Goal: Information Seeking & Learning: Learn about a topic

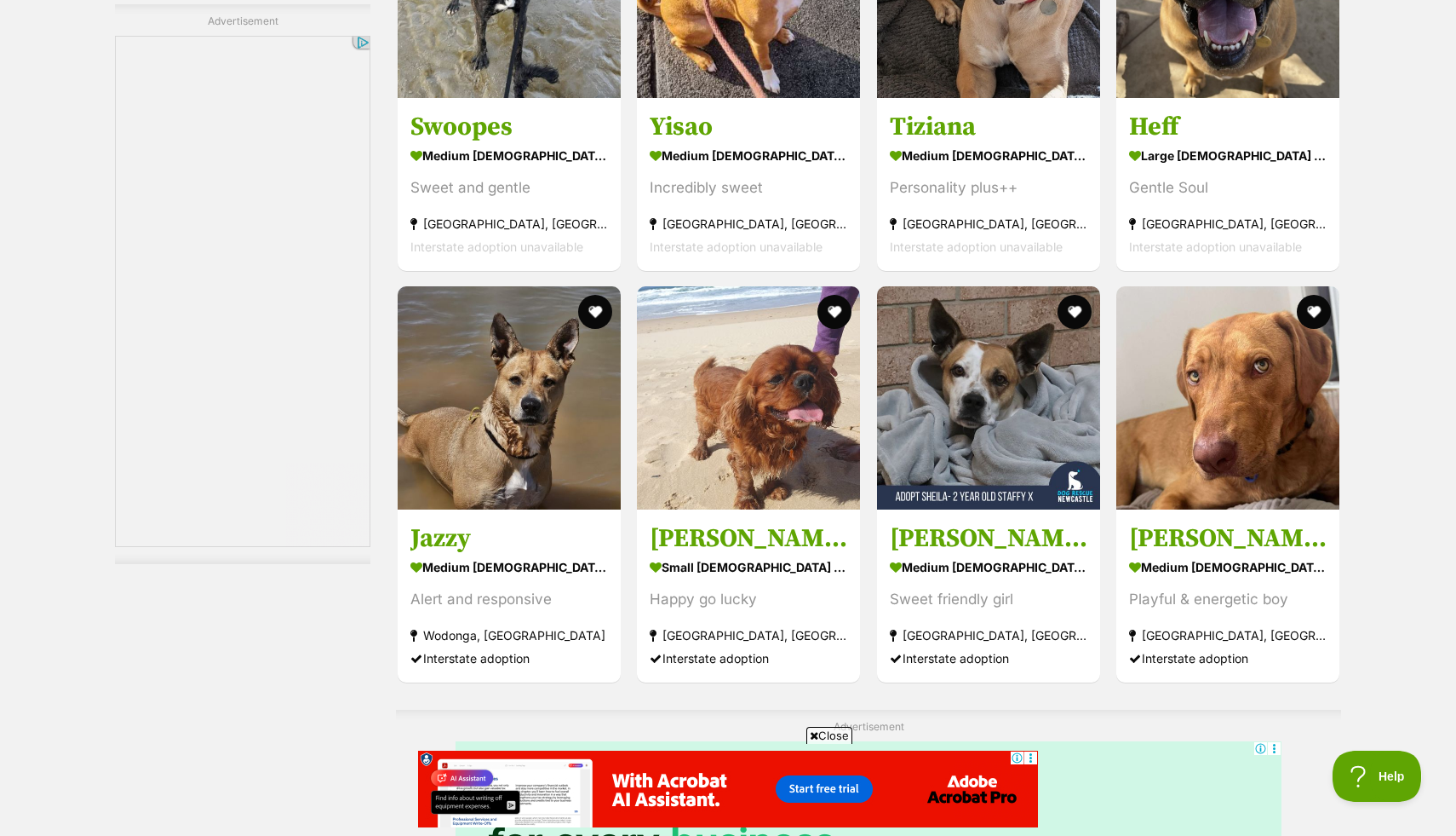
scroll to position [8111, 0]
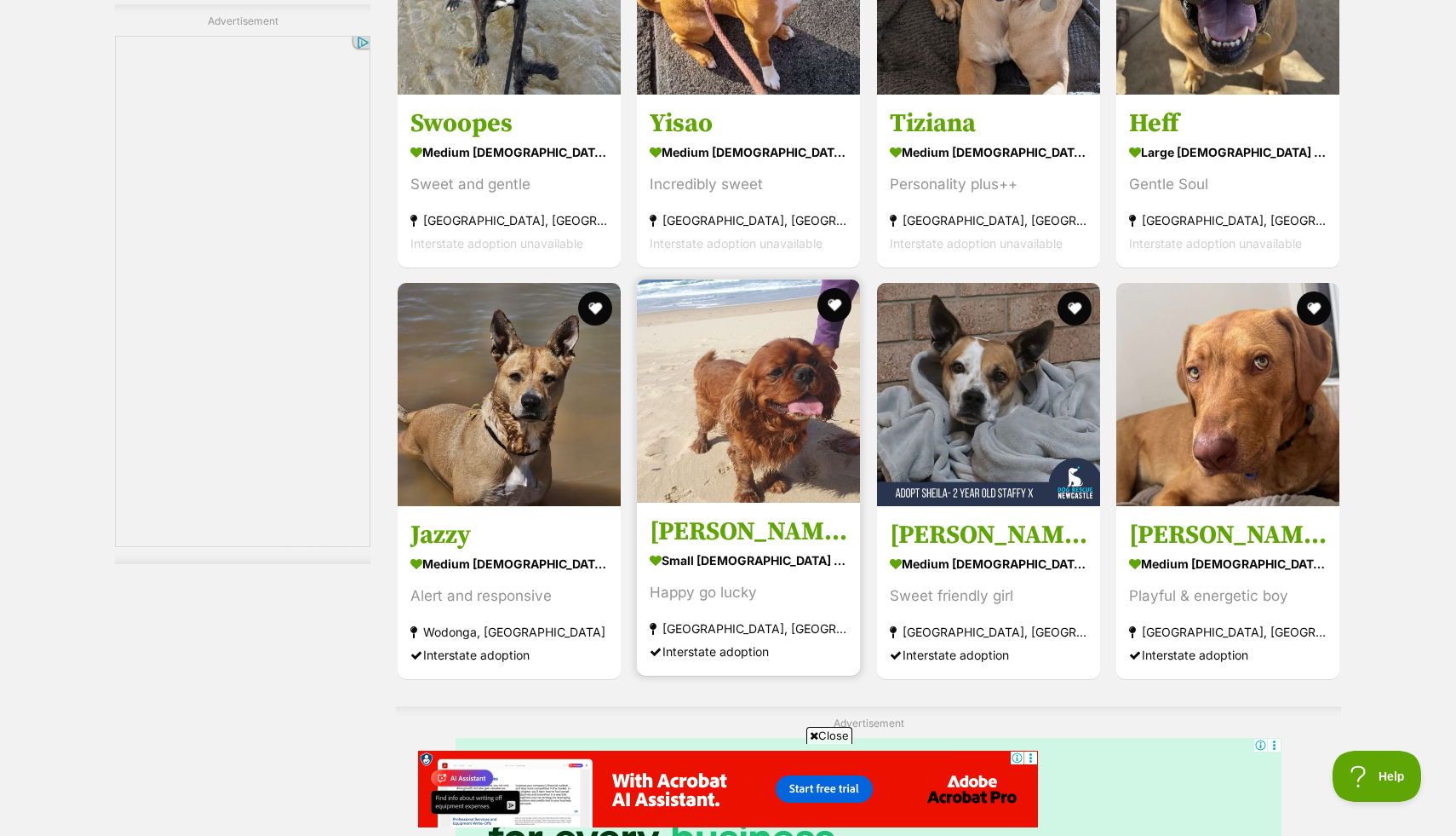
click at [691, 425] on img at bounding box center [748, 390] width 223 height 223
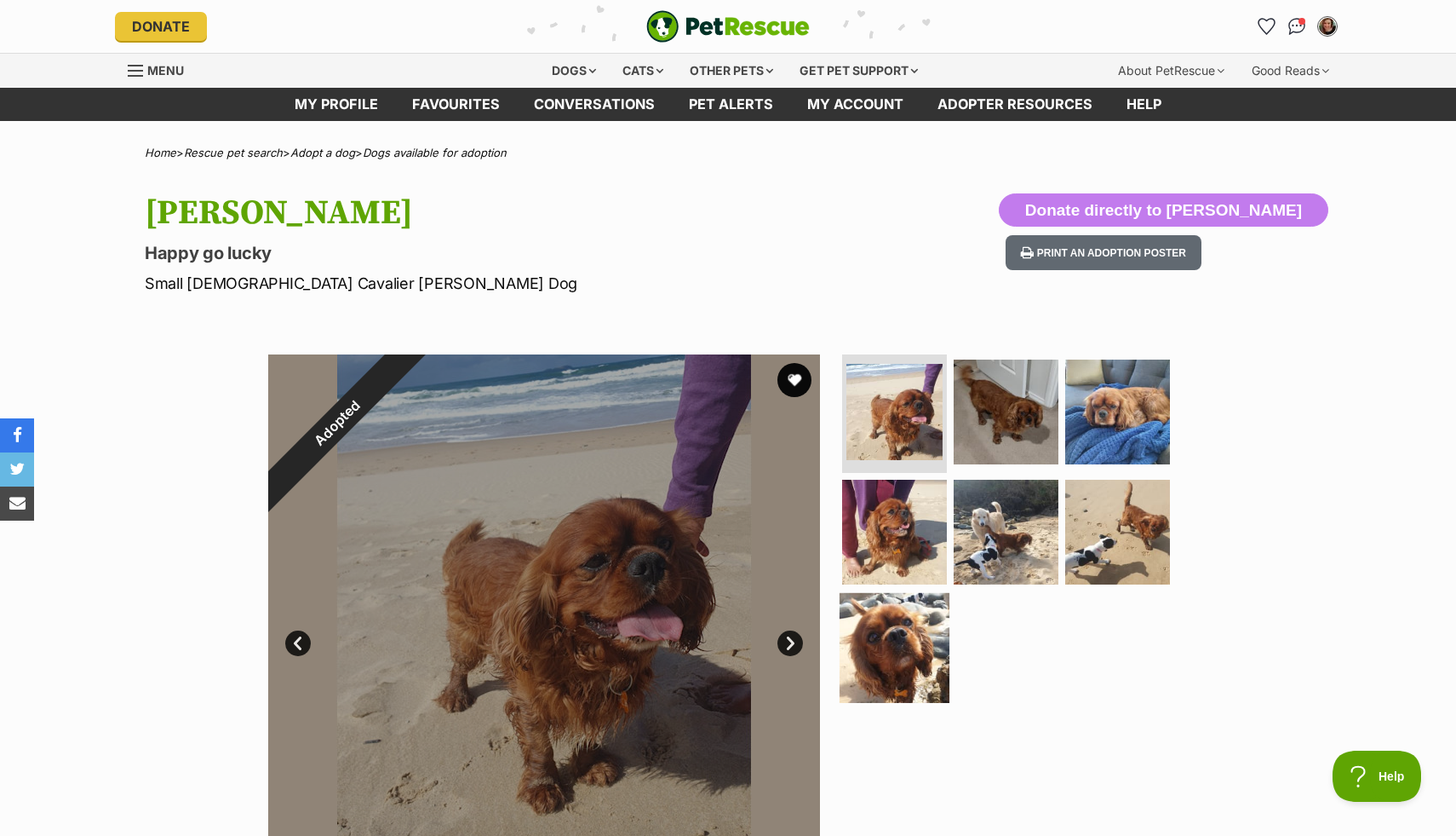
click at [882, 659] on img at bounding box center [894, 647] width 109 height 109
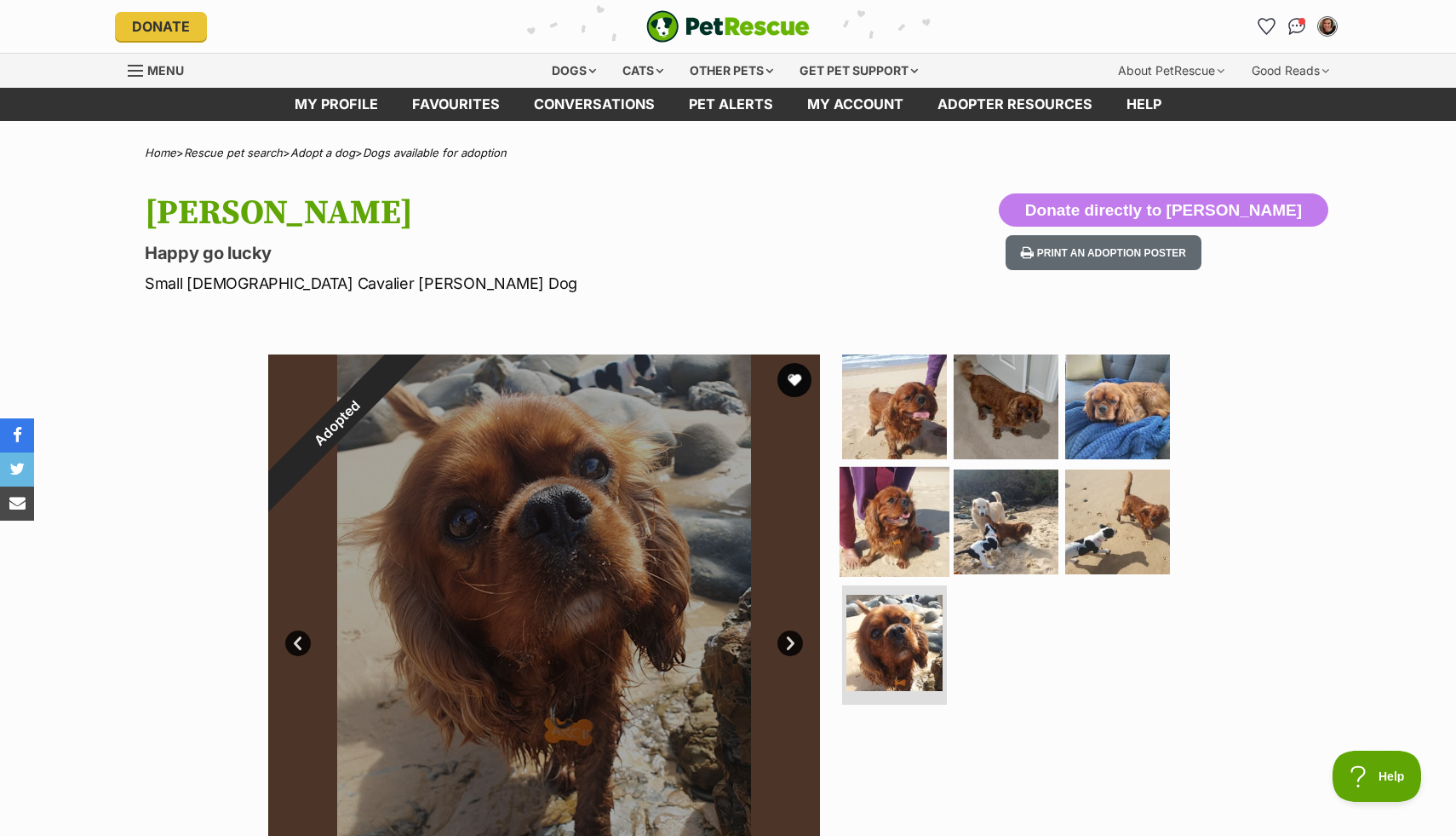
click at [895, 530] on img at bounding box center [894, 521] width 109 height 109
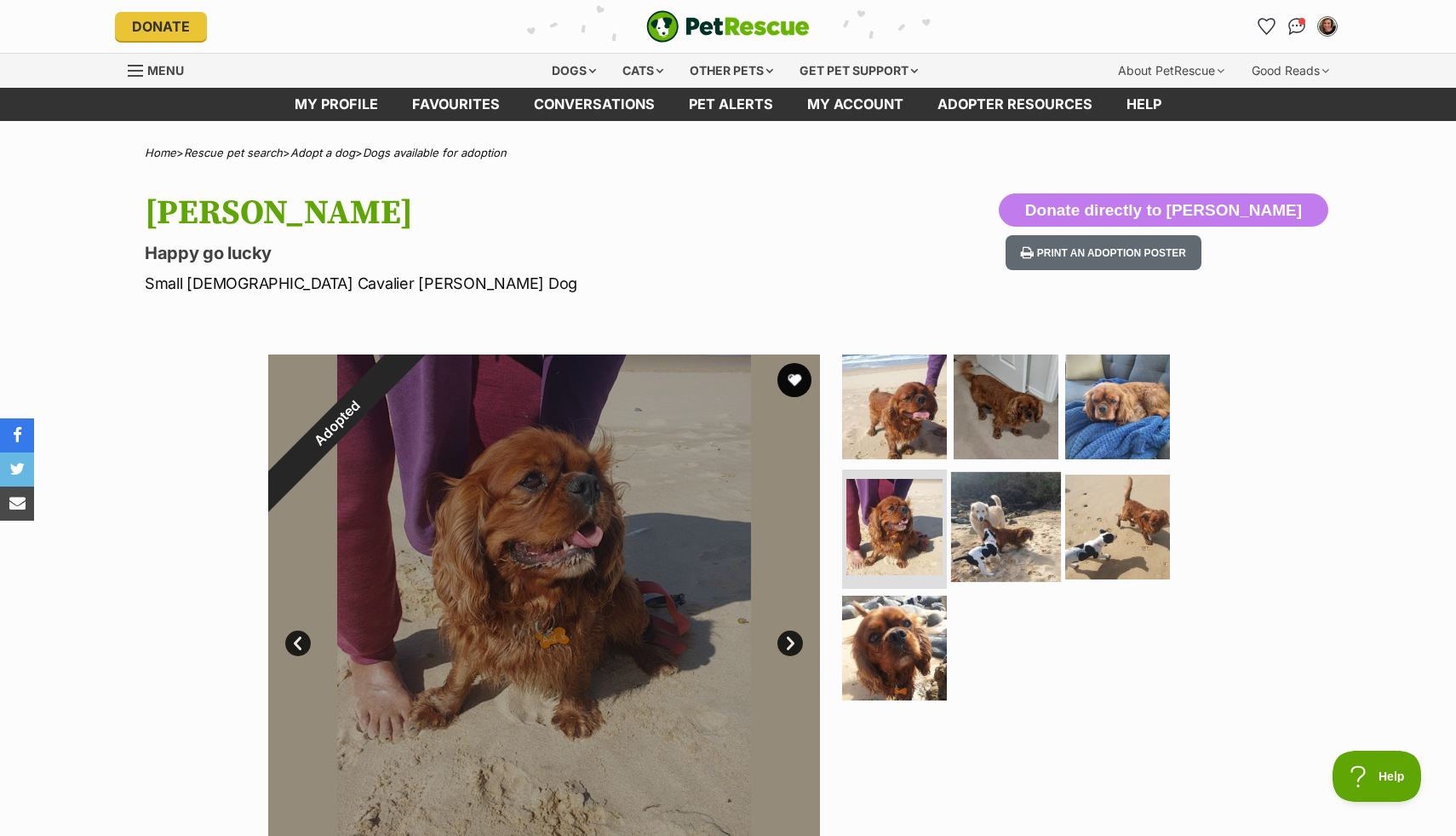
click at [996, 531] on img at bounding box center [1005, 527] width 109 height 109
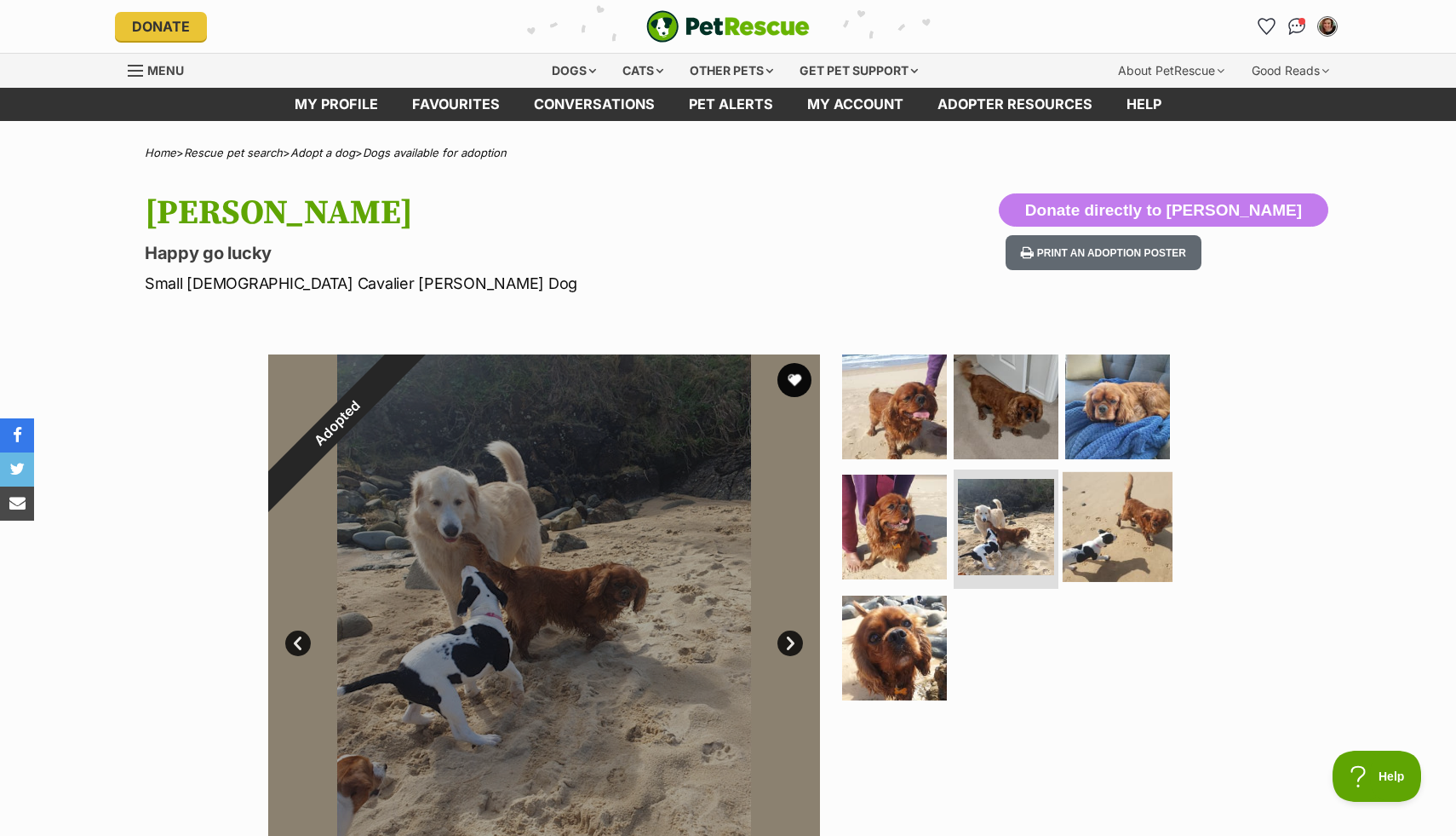
click at [1096, 544] on img at bounding box center [1117, 527] width 109 height 109
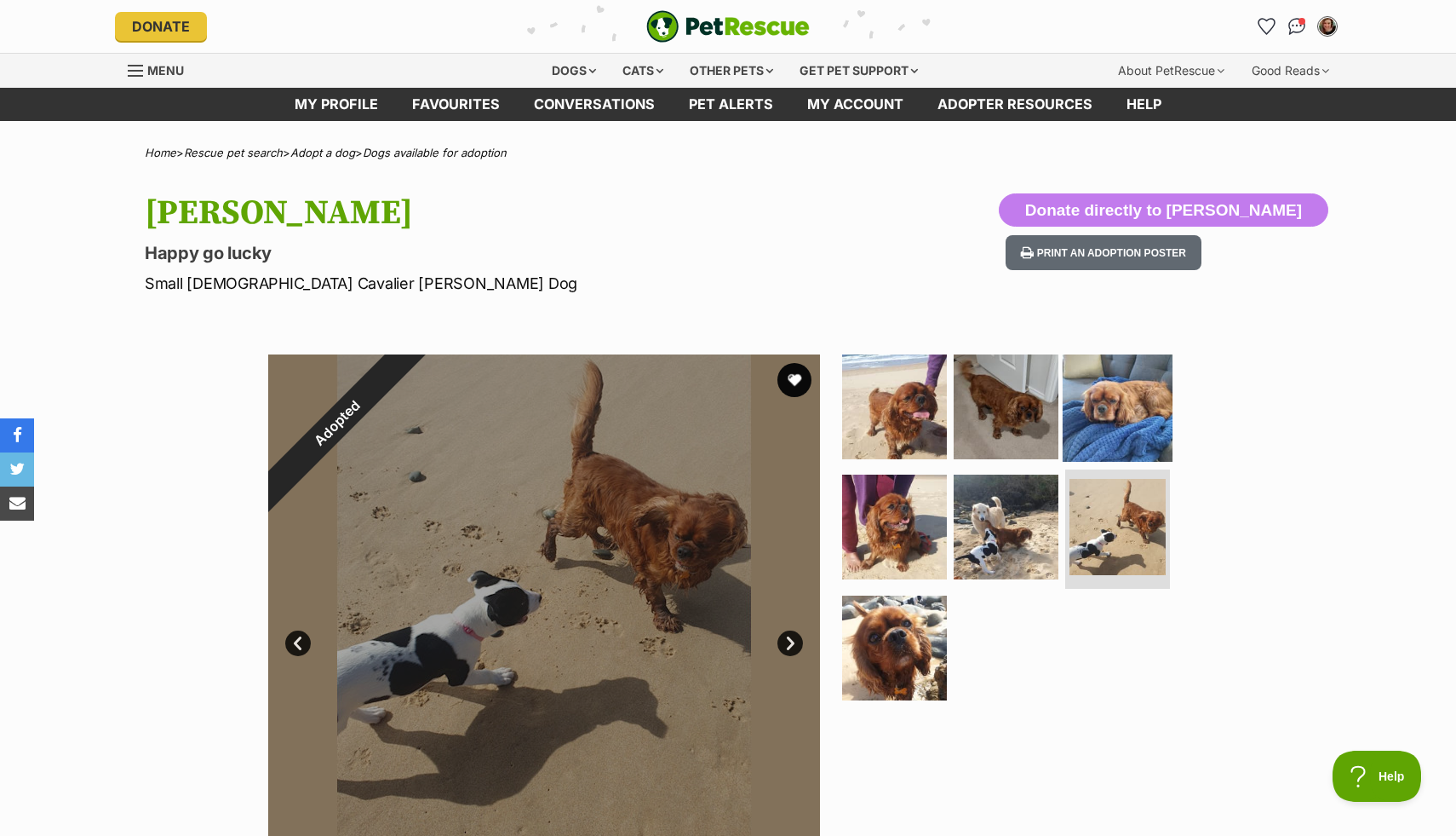
click at [1099, 417] on img at bounding box center [1117, 406] width 109 height 109
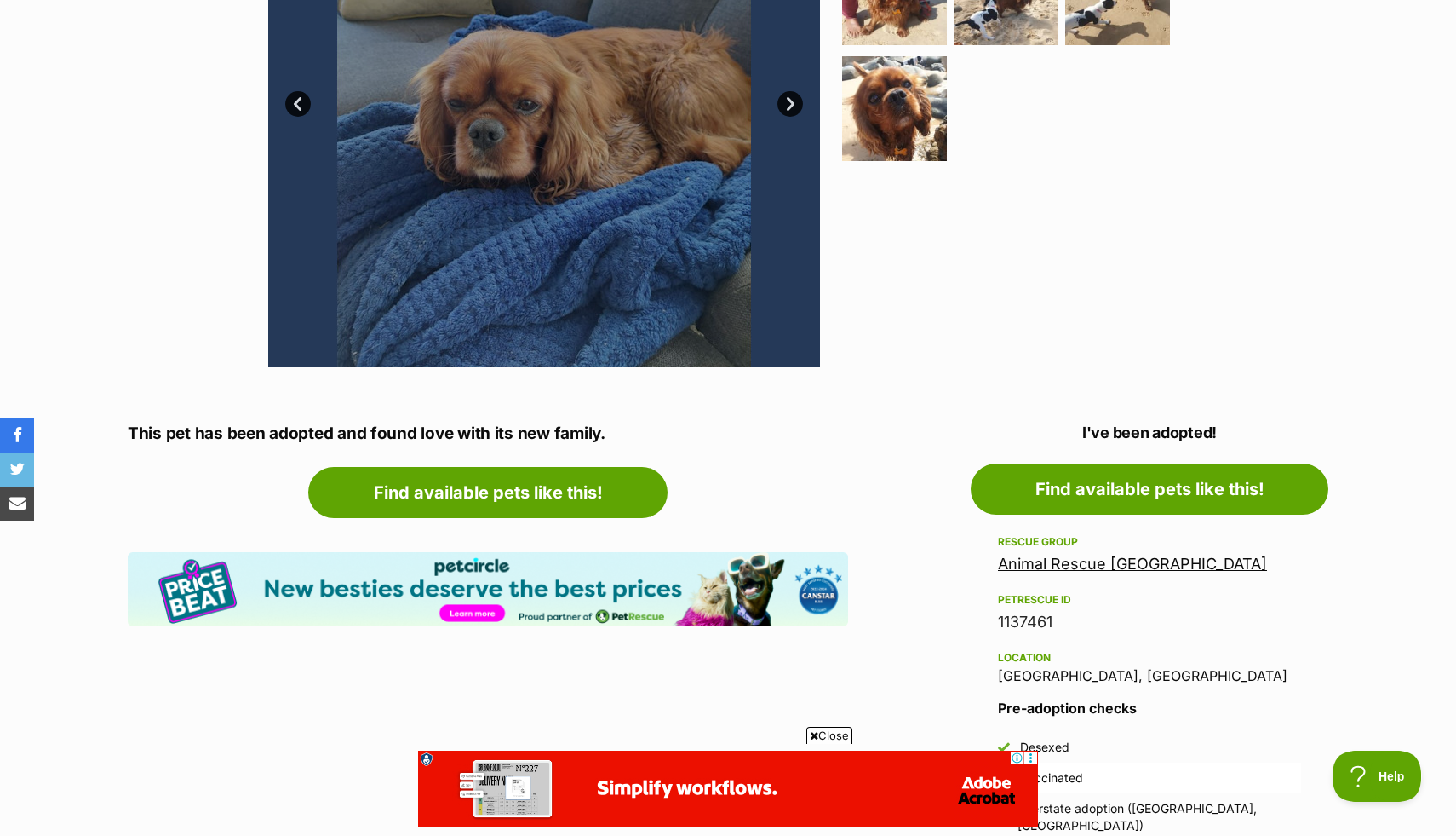
scroll to position [565, 0]
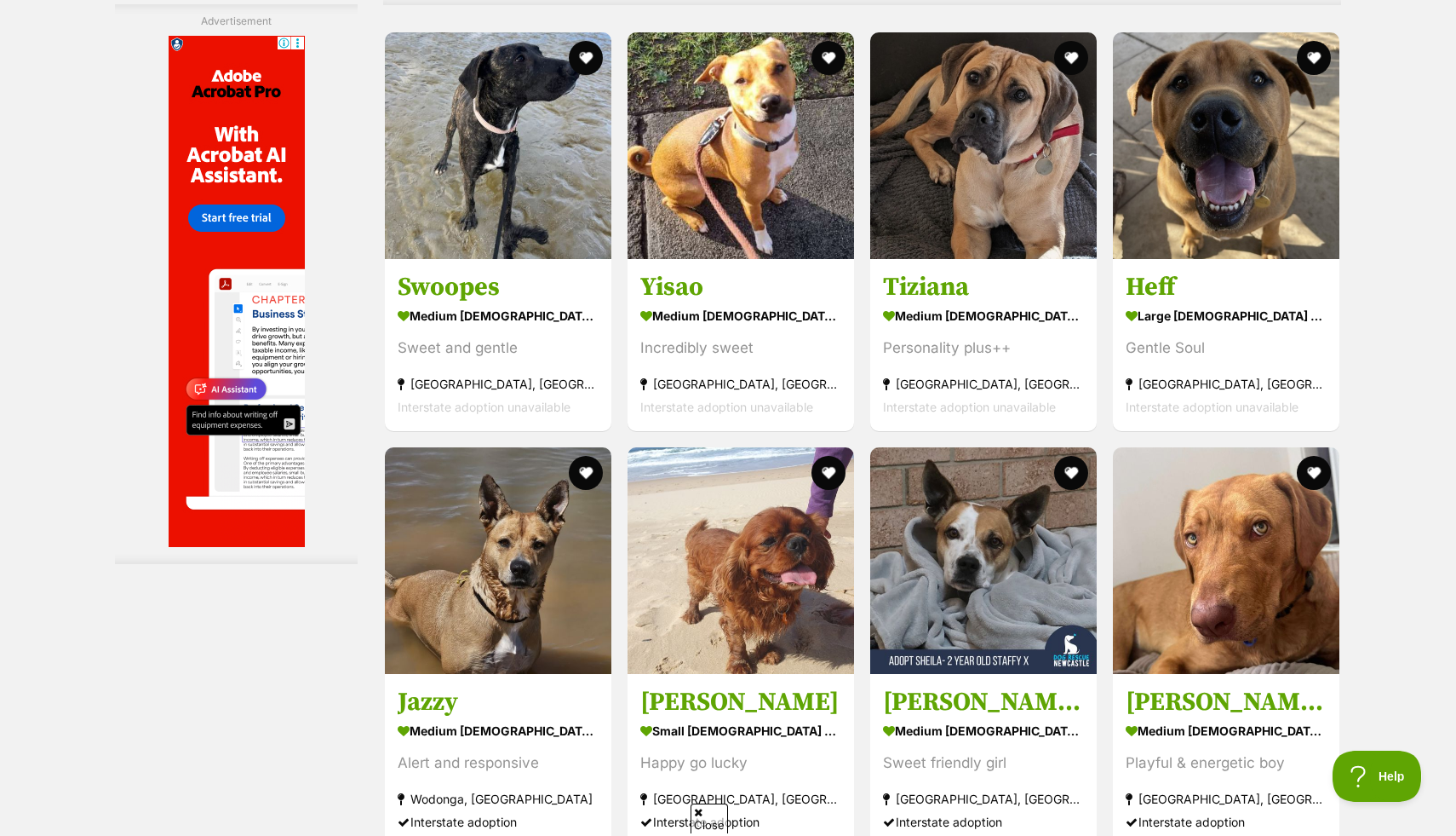
scroll to position [7359, 0]
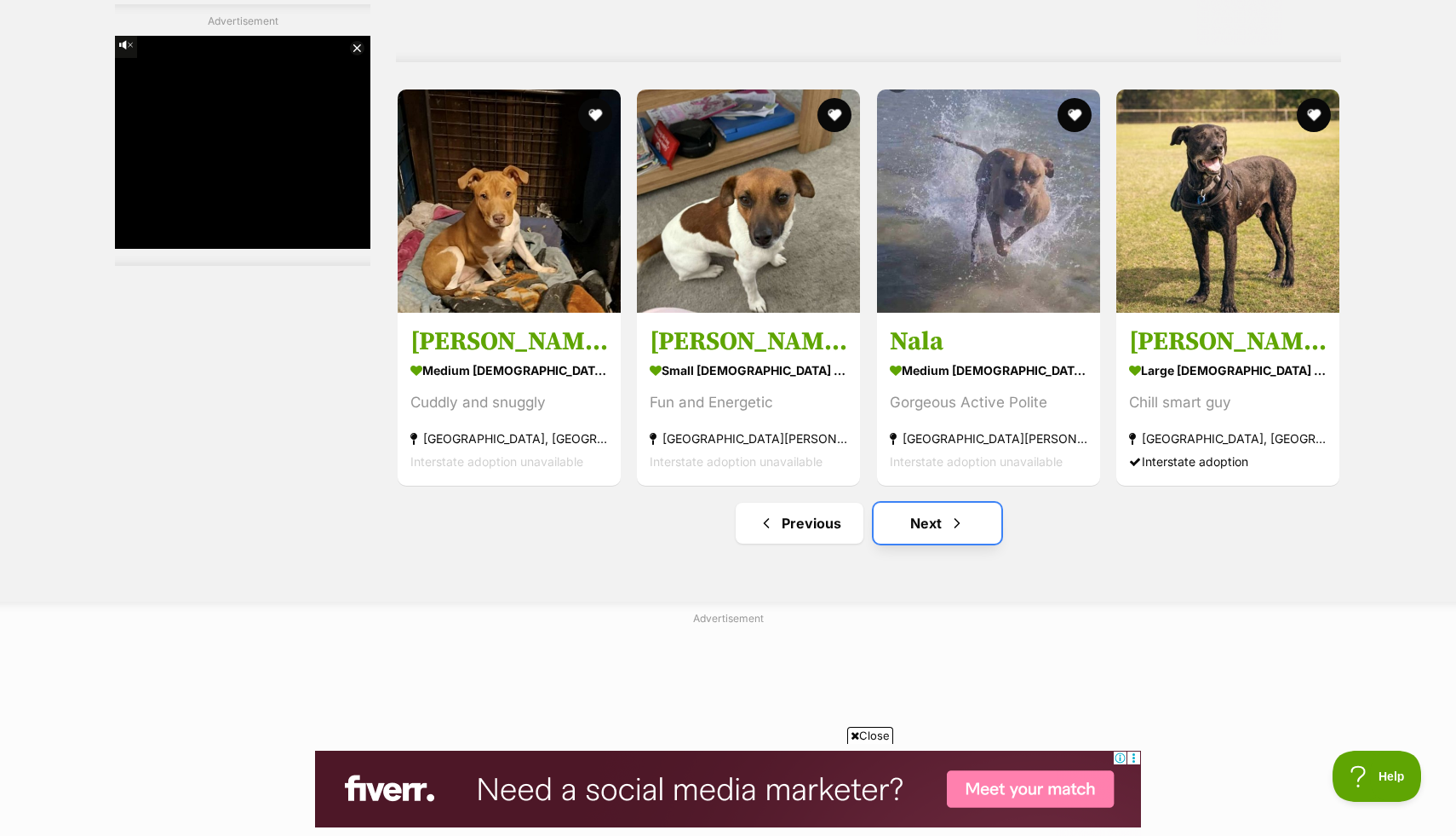
click at [925, 527] on link "Next" at bounding box center [937, 523] width 128 height 41
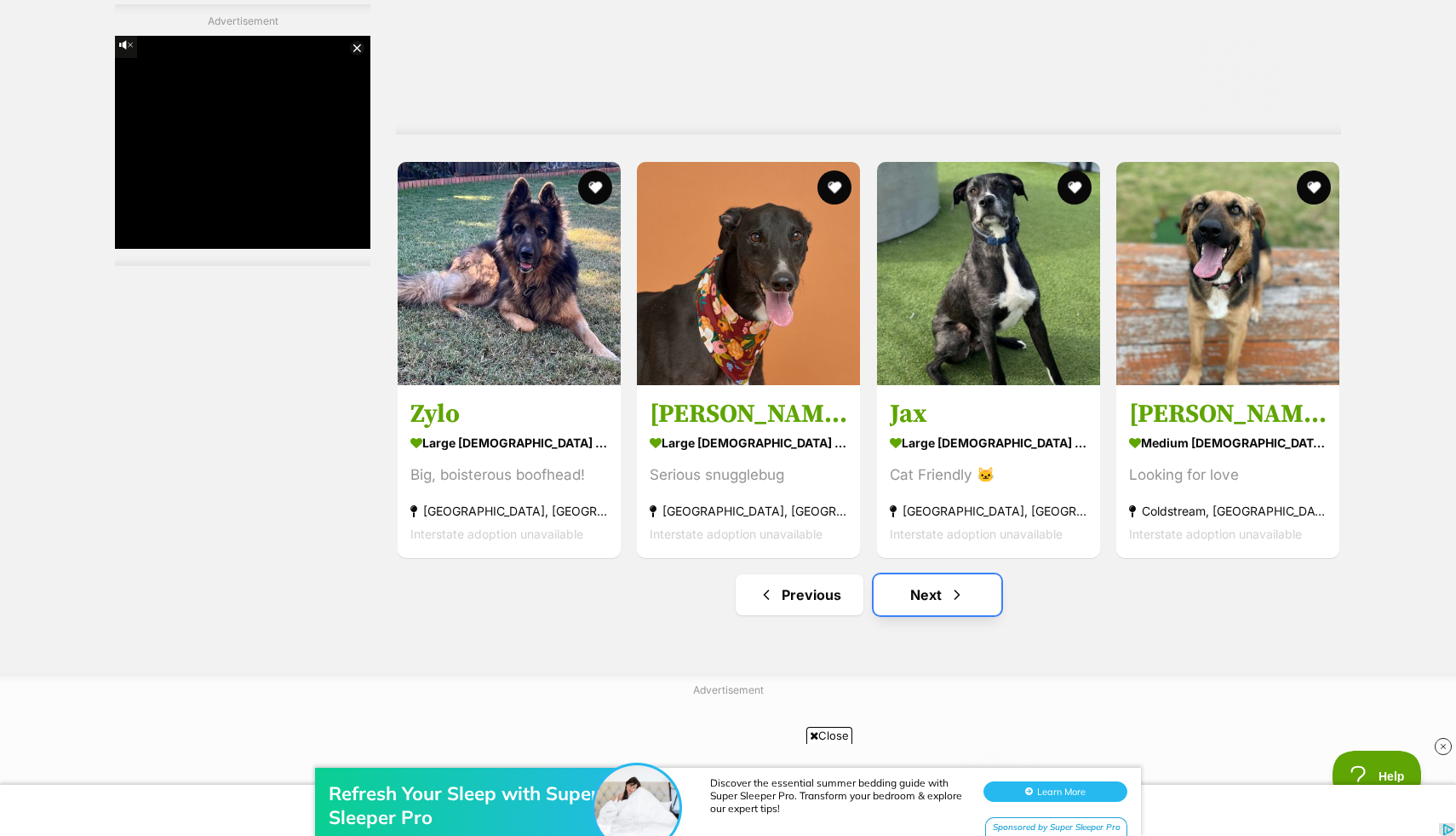
click at [949, 594] on span "Next page" at bounding box center [957, 594] width 17 height 20
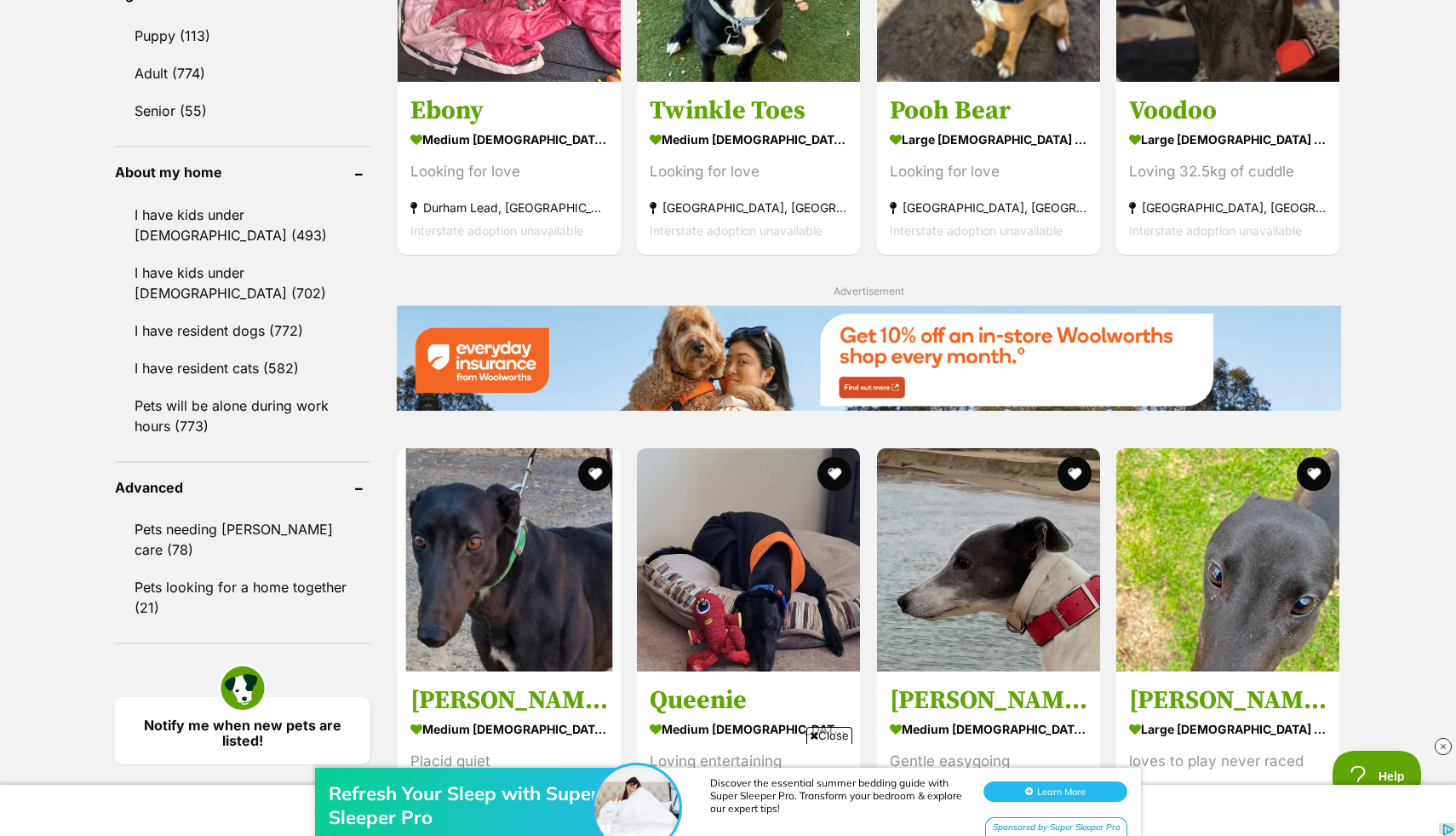
scroll to position [1822, 0]
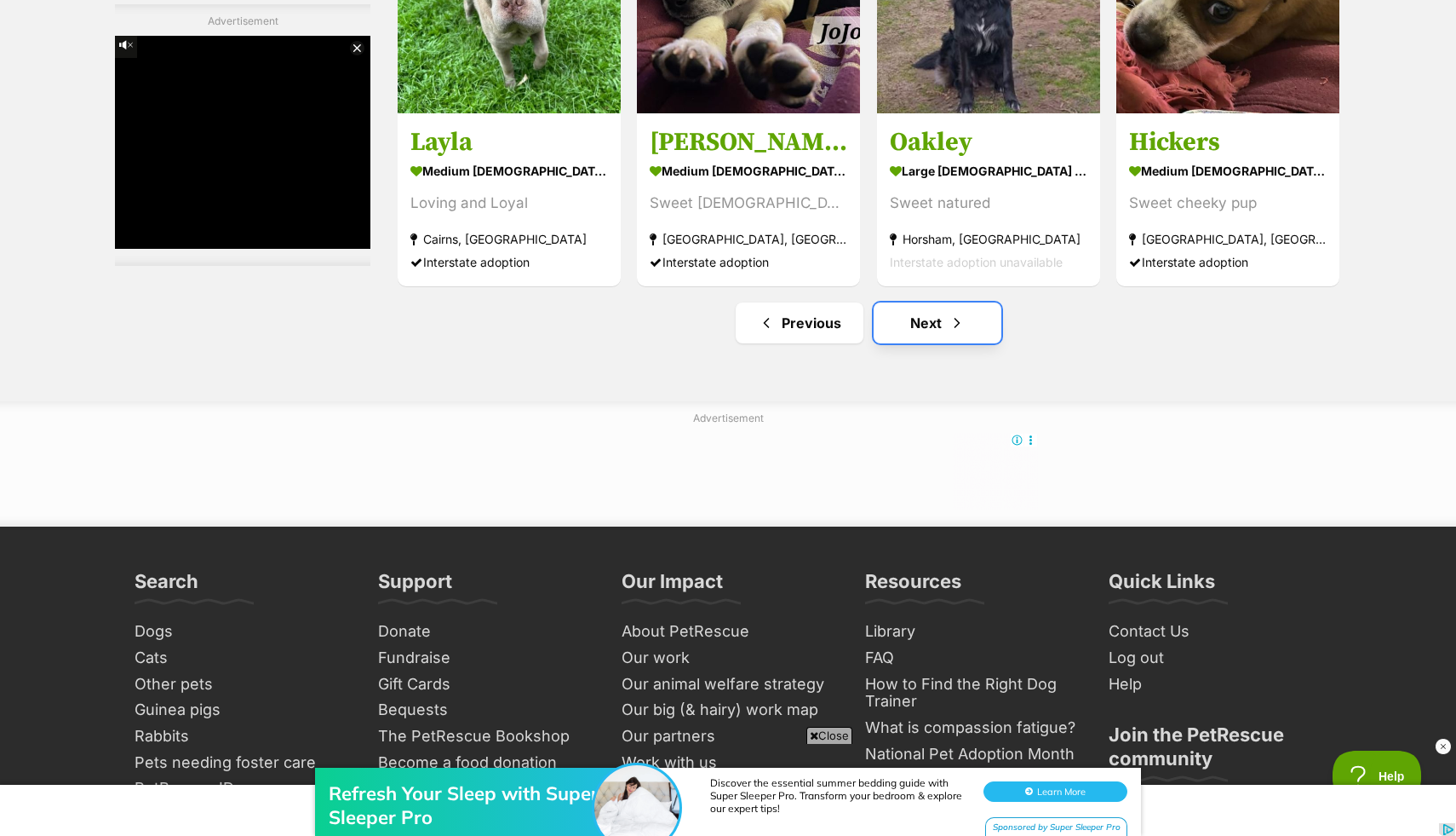
click at [932, 339] on link "Next" at bounding box center [937, 323] width 128 height 41
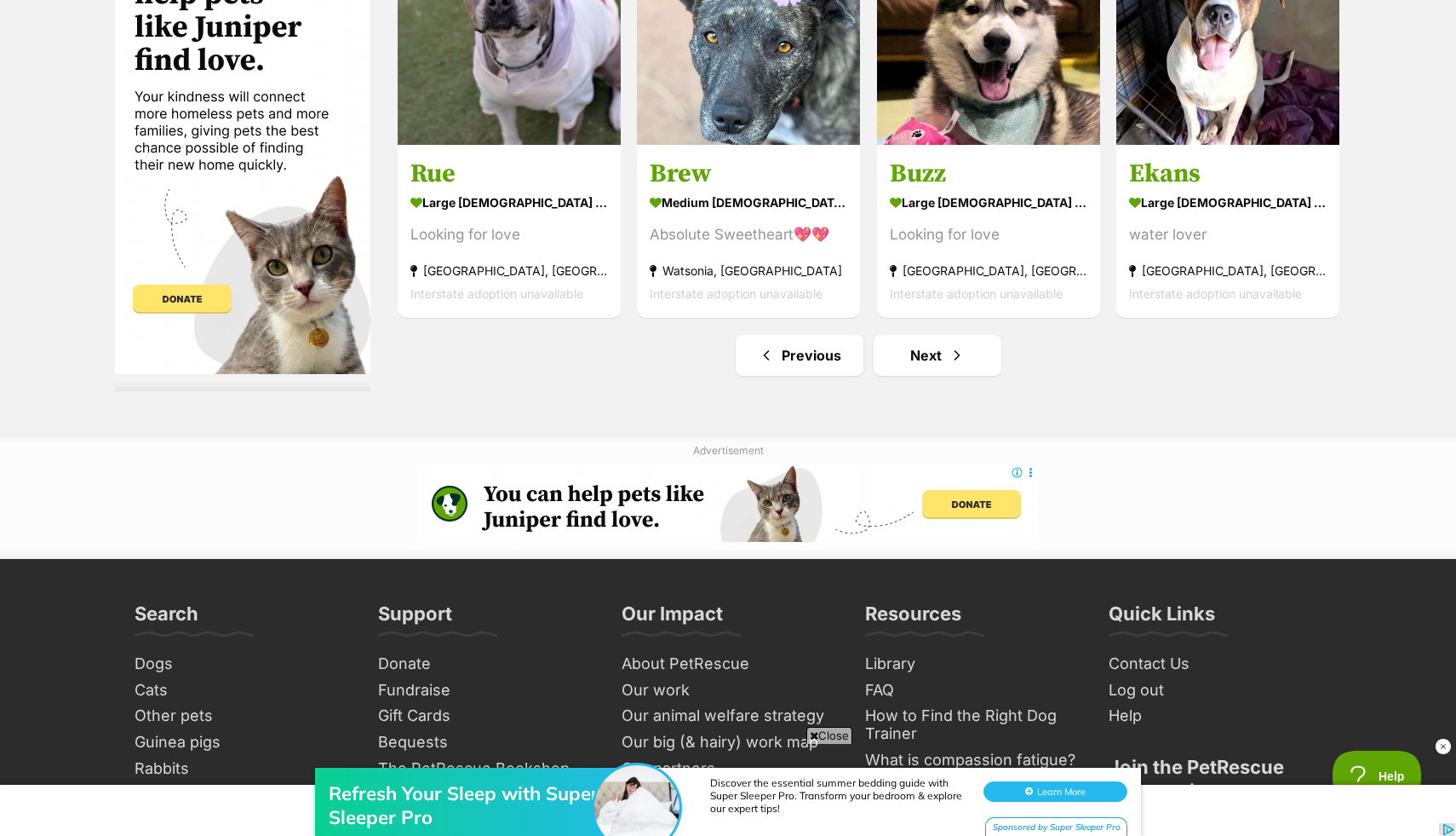
scroll to position [9018, 0]
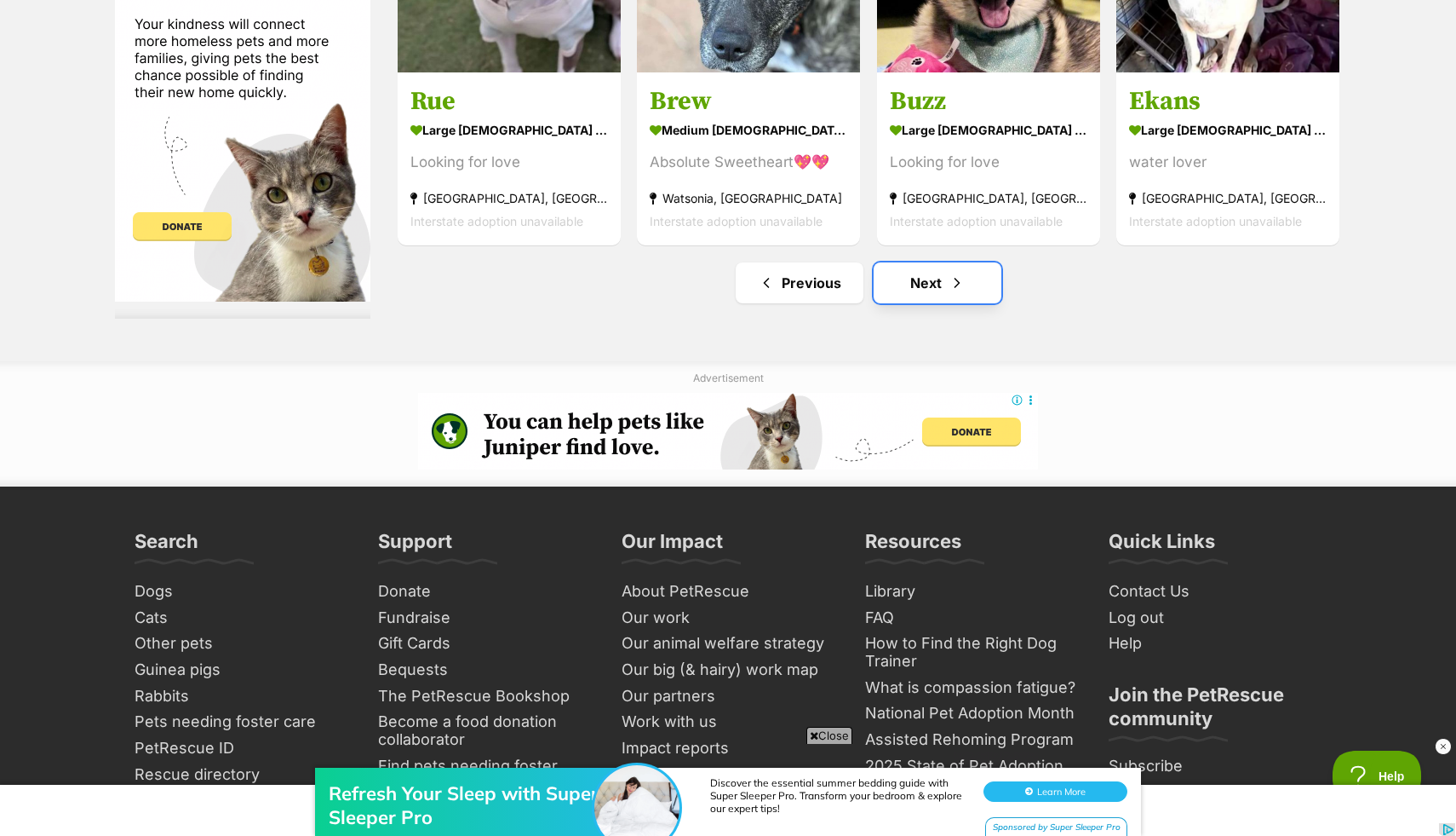
click at [945, 296] on link "Next" at bounding box center [937, 283] width 128 height 41
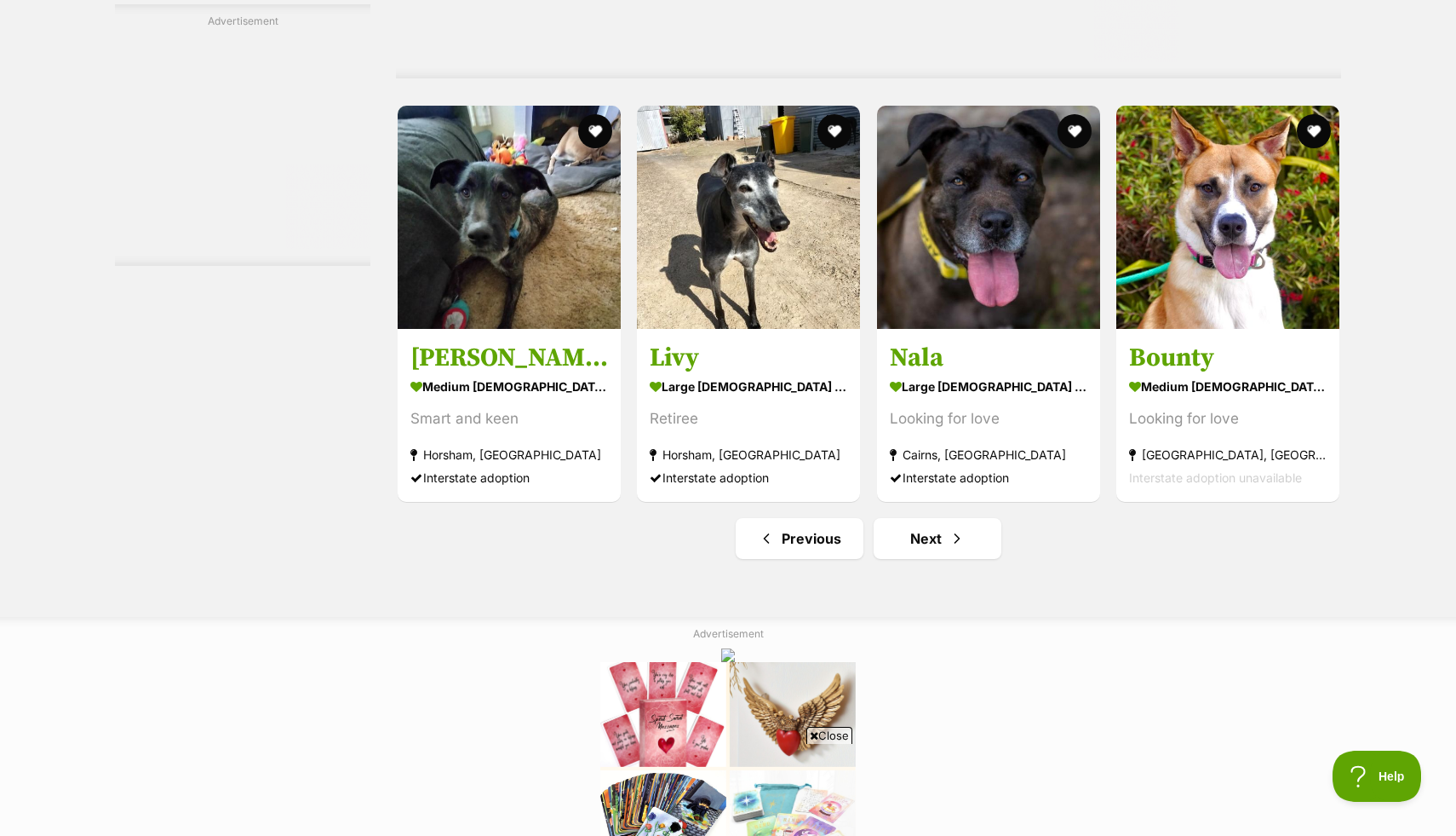
scroll to position [8520, 0]
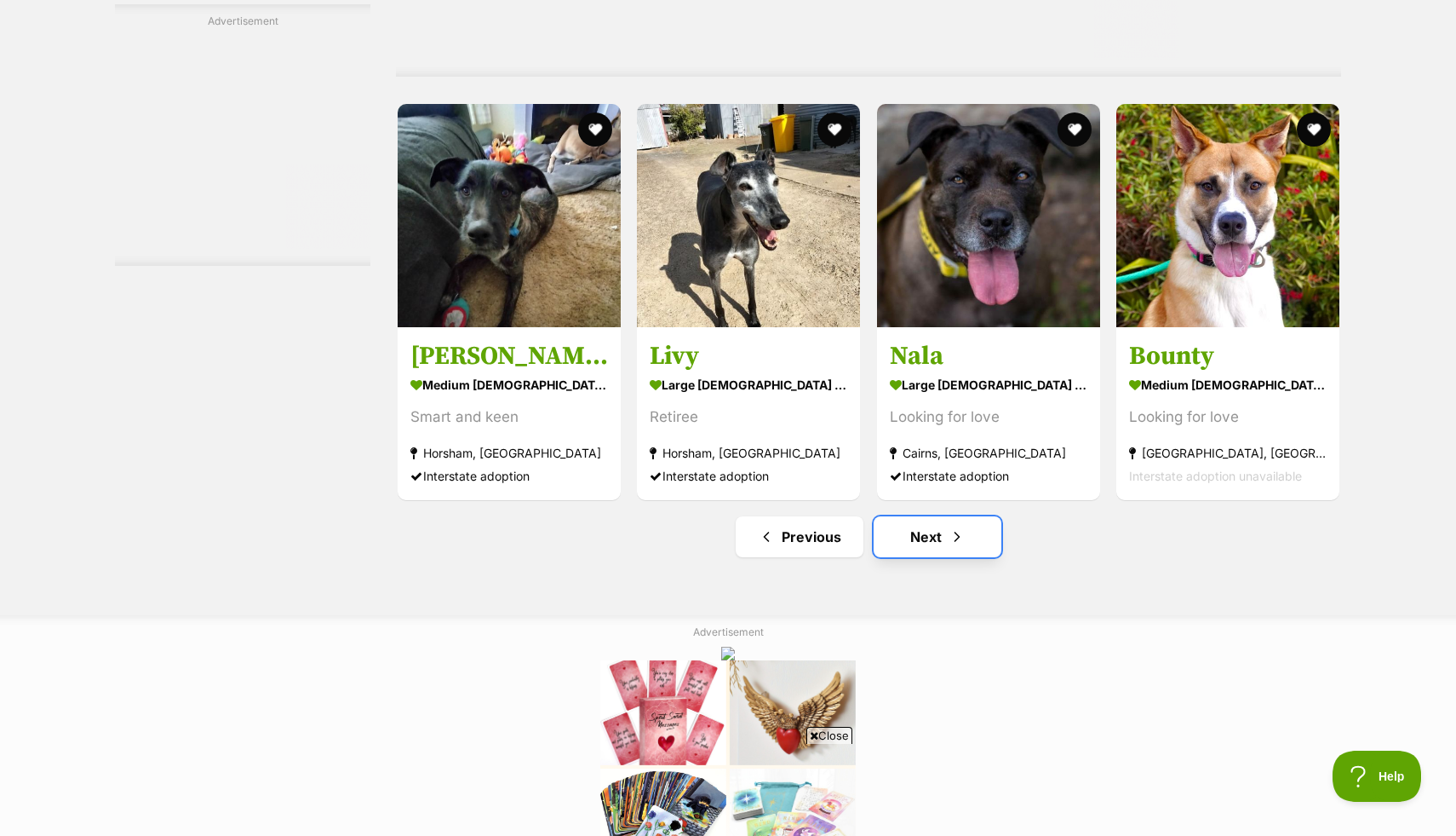
click at [955, 543] on span "Next page" at bounding box center [957, 536] width 17 height 20
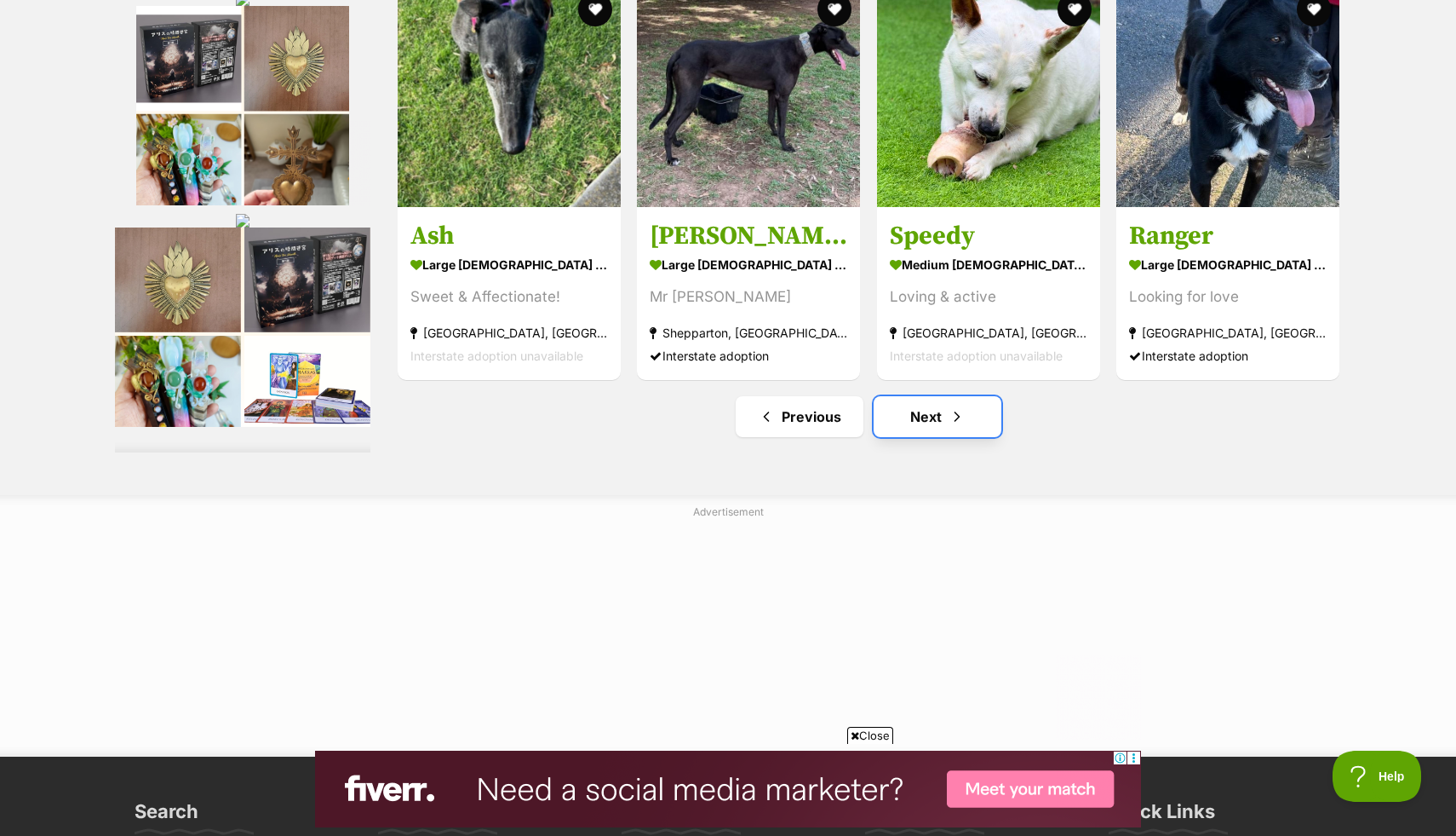
click at [965, 417] on span "Next page" at bounding box center [957, 416] width 17 height 20
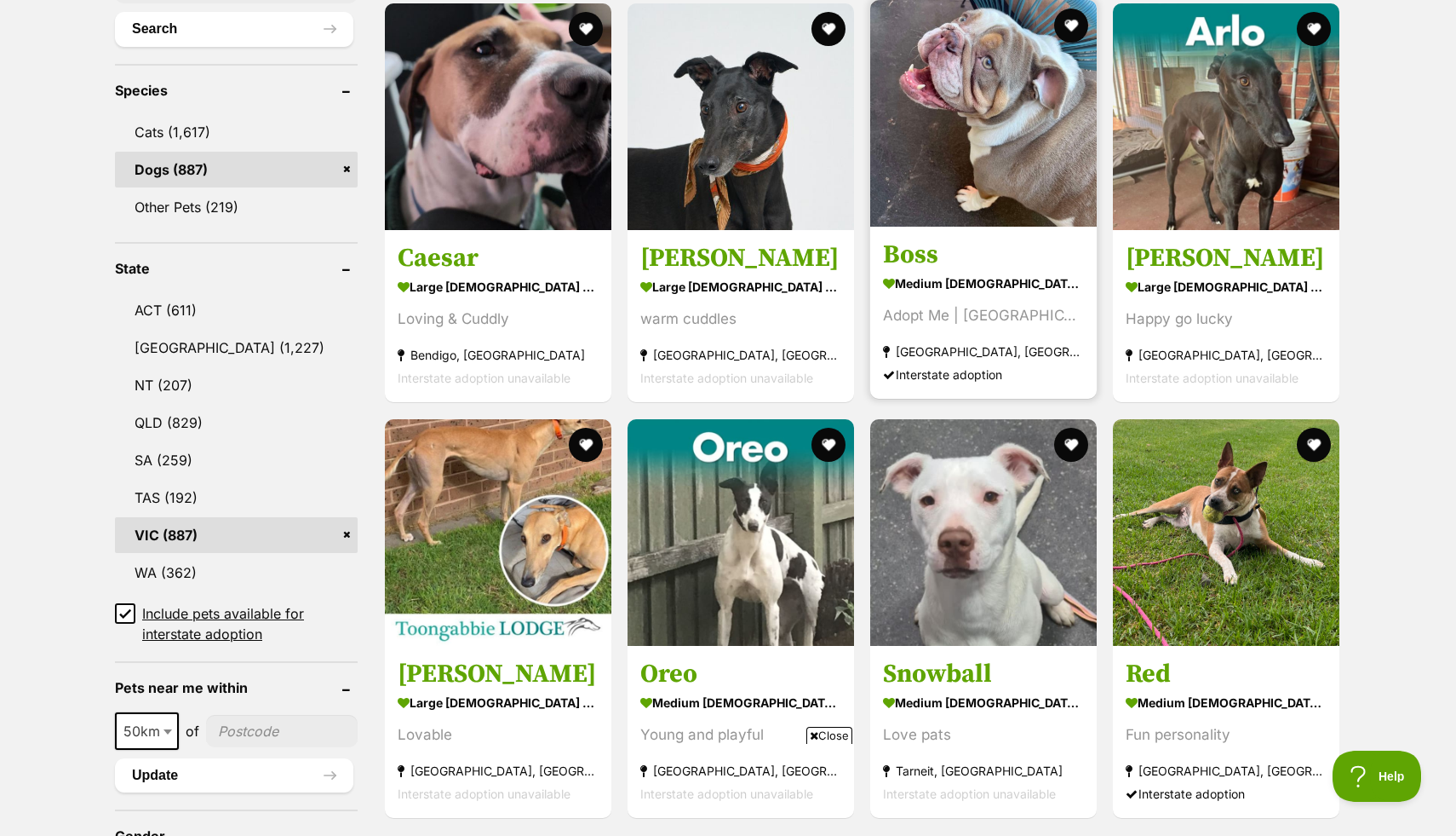
click at [907, 280] on strong "medium [DEMOGRAPHIC_DATA] Dog" at bounding box center [983, 284] width 201 height 25
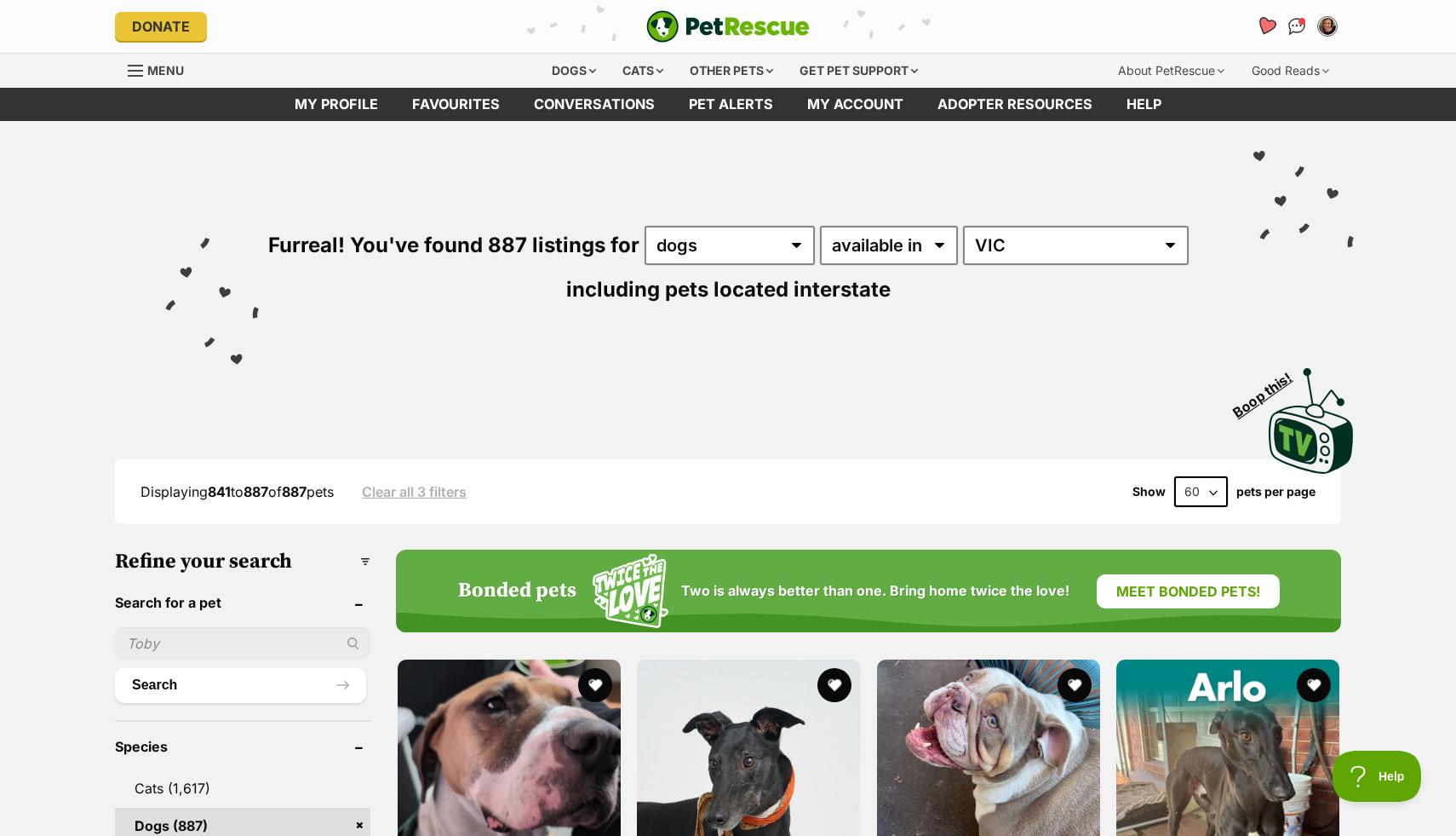
click at [1262, 26] on icon "Favourites" at bounding box center [1266, 26] width 20 height 20
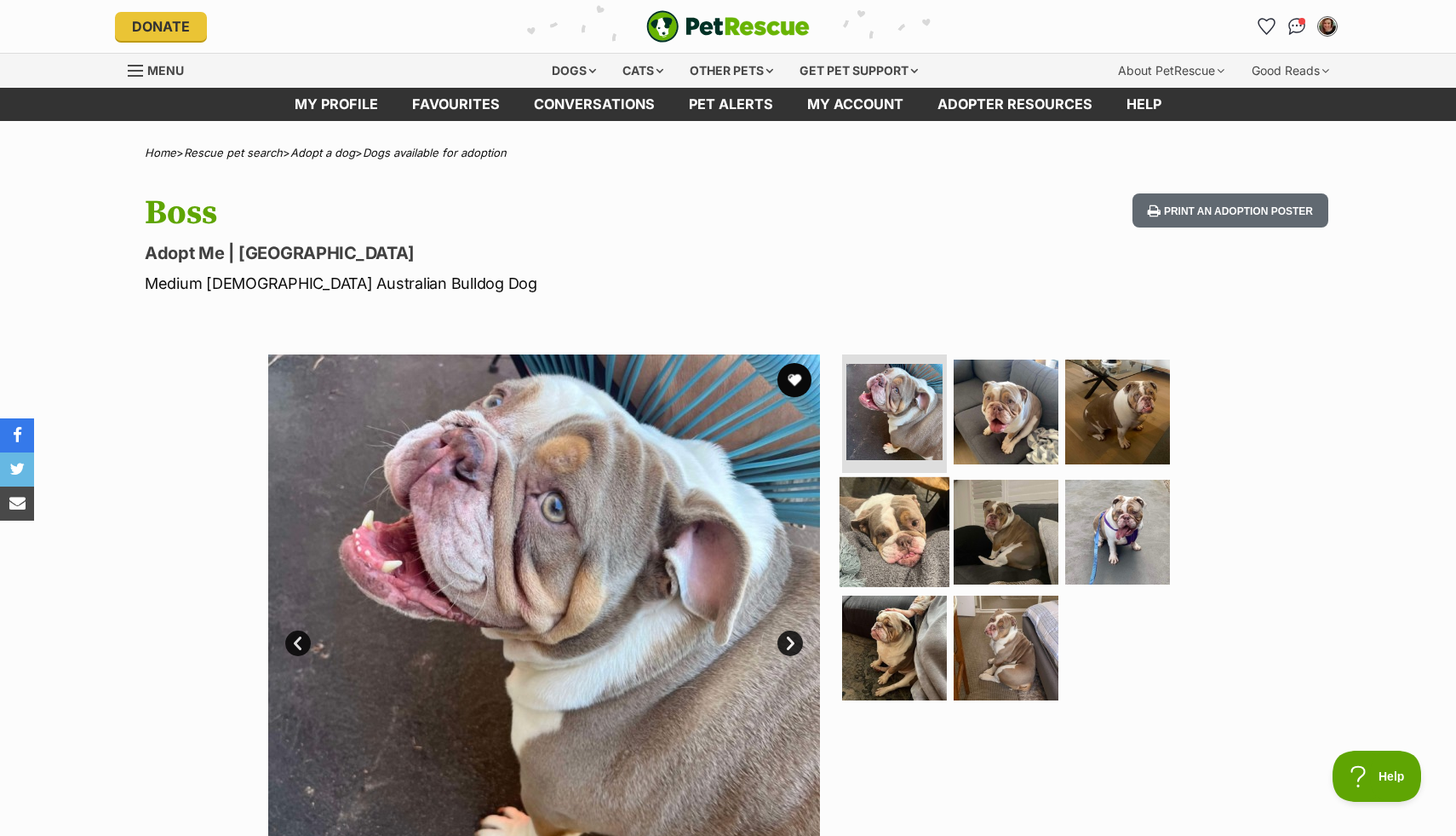
click at [882, 570] on img at bounding box center [894, 531] width 109 height 109
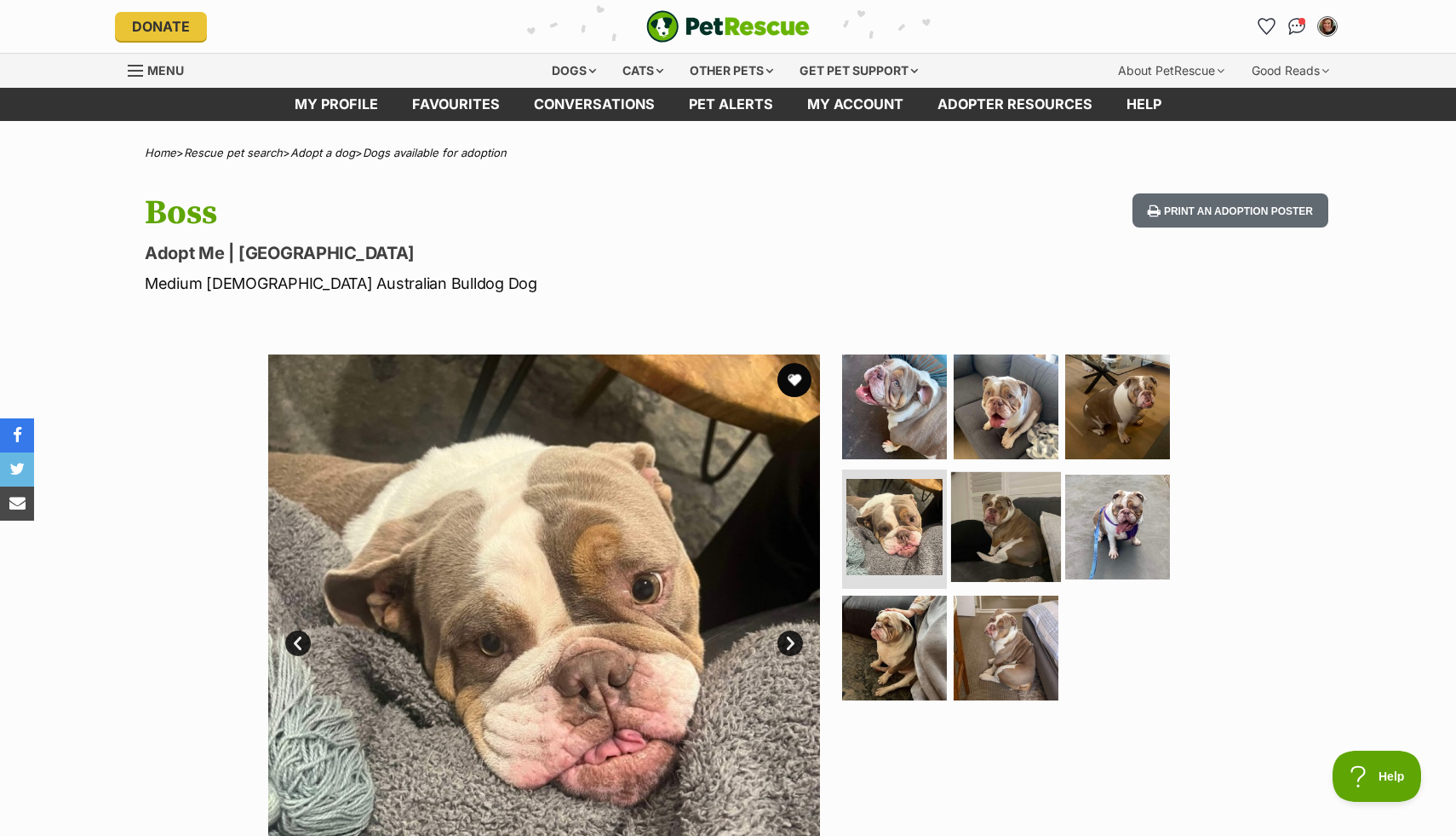
click at [988, 527] on img at bounding box center [1005, 527] width 109 height 109
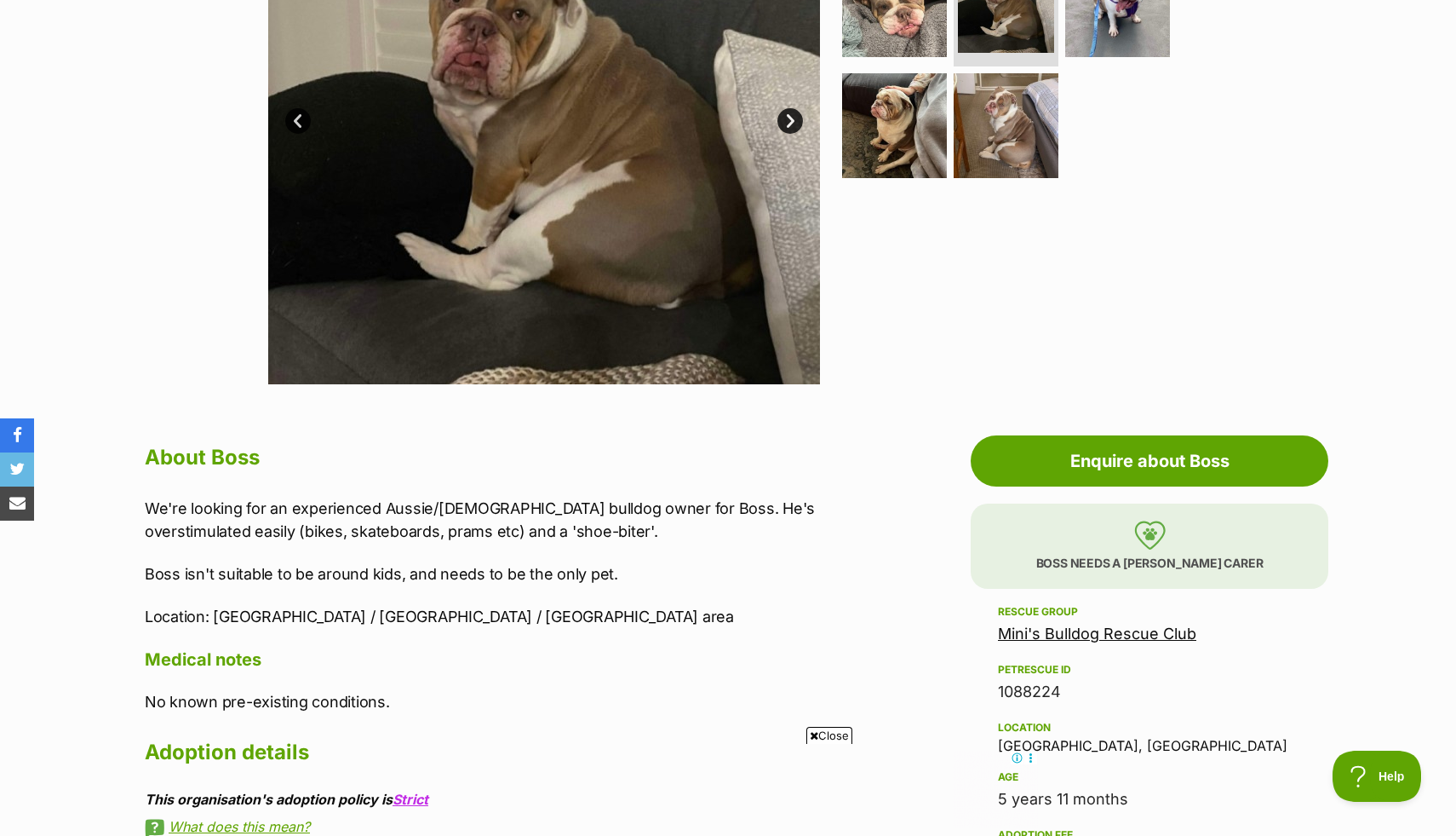
scroll to position [430, 0]
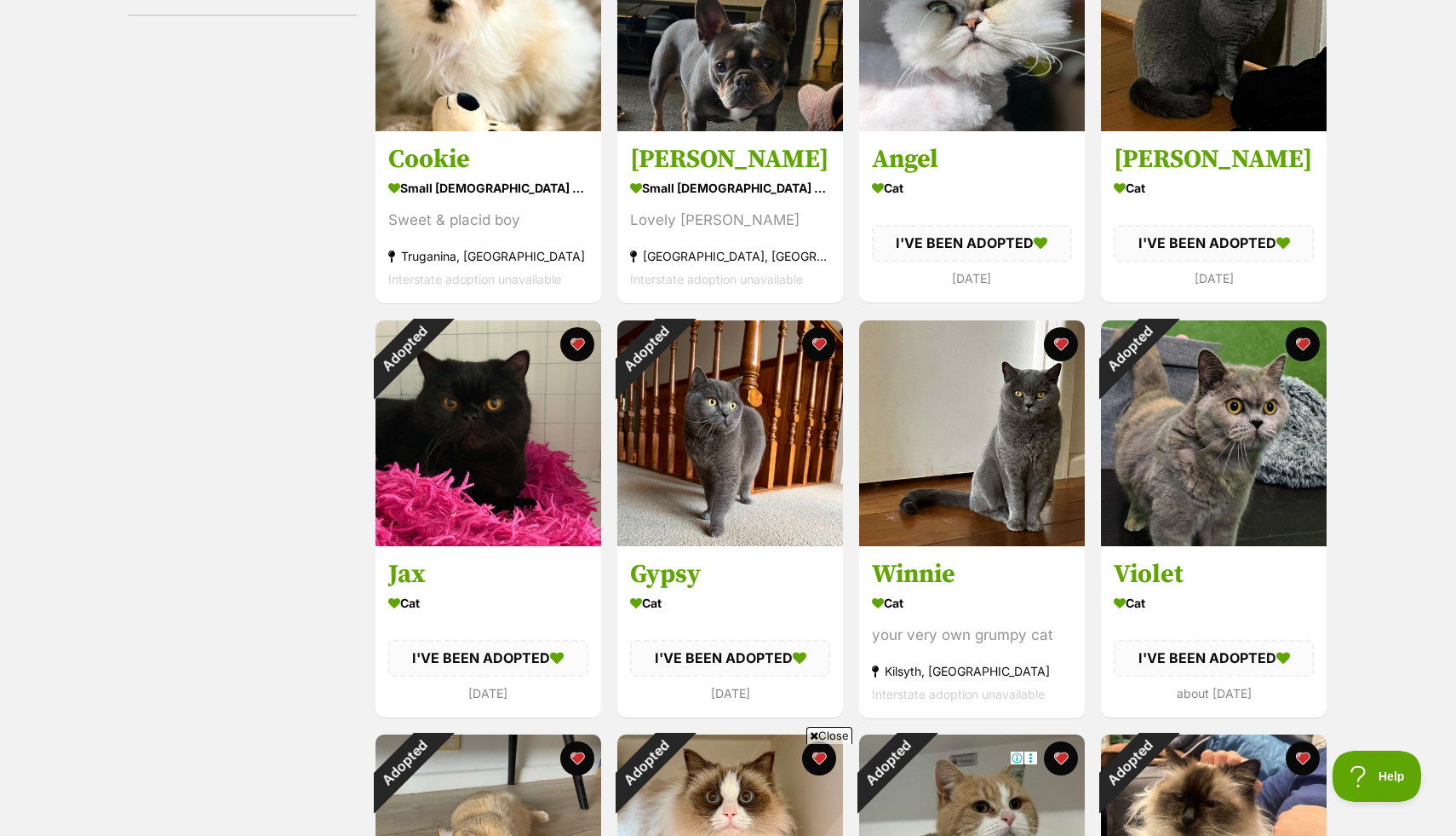
scroll to position [445, 0]
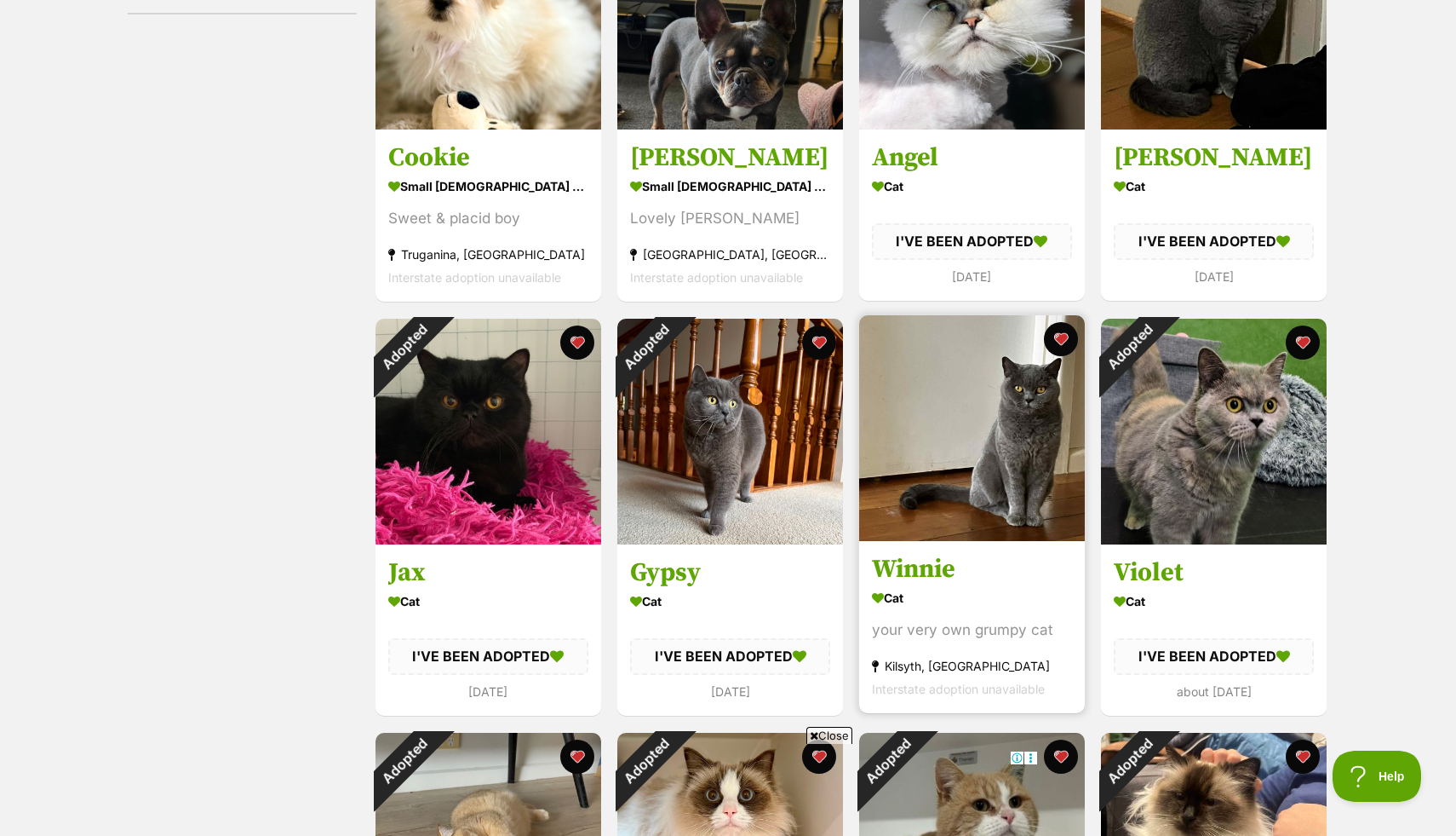
click at [937, 429] on img at bounding box center [972, 428] width 226 height 226
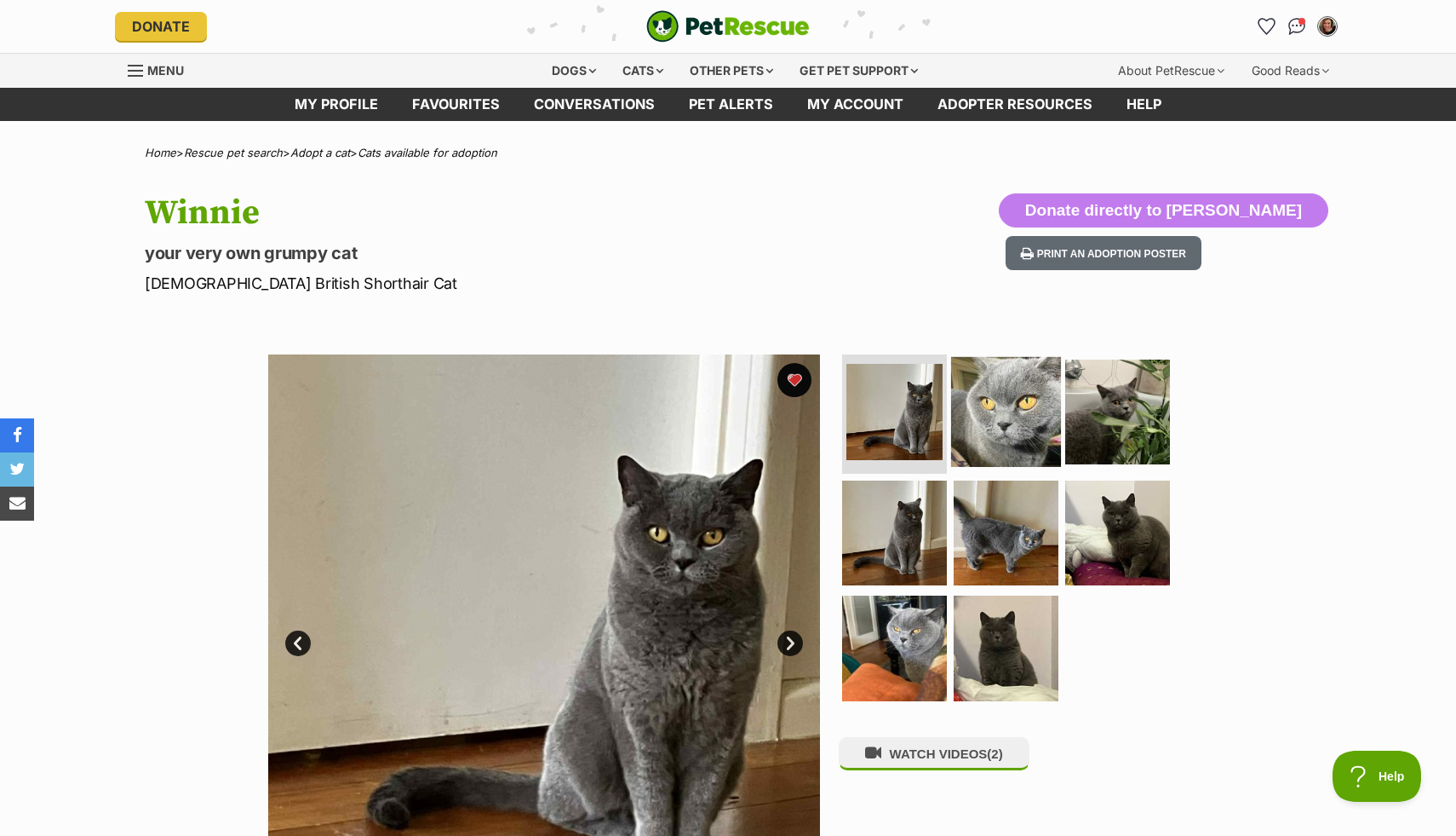
click at [1027, 425] on img at bounding box center [1005, 411] width 109 height 109
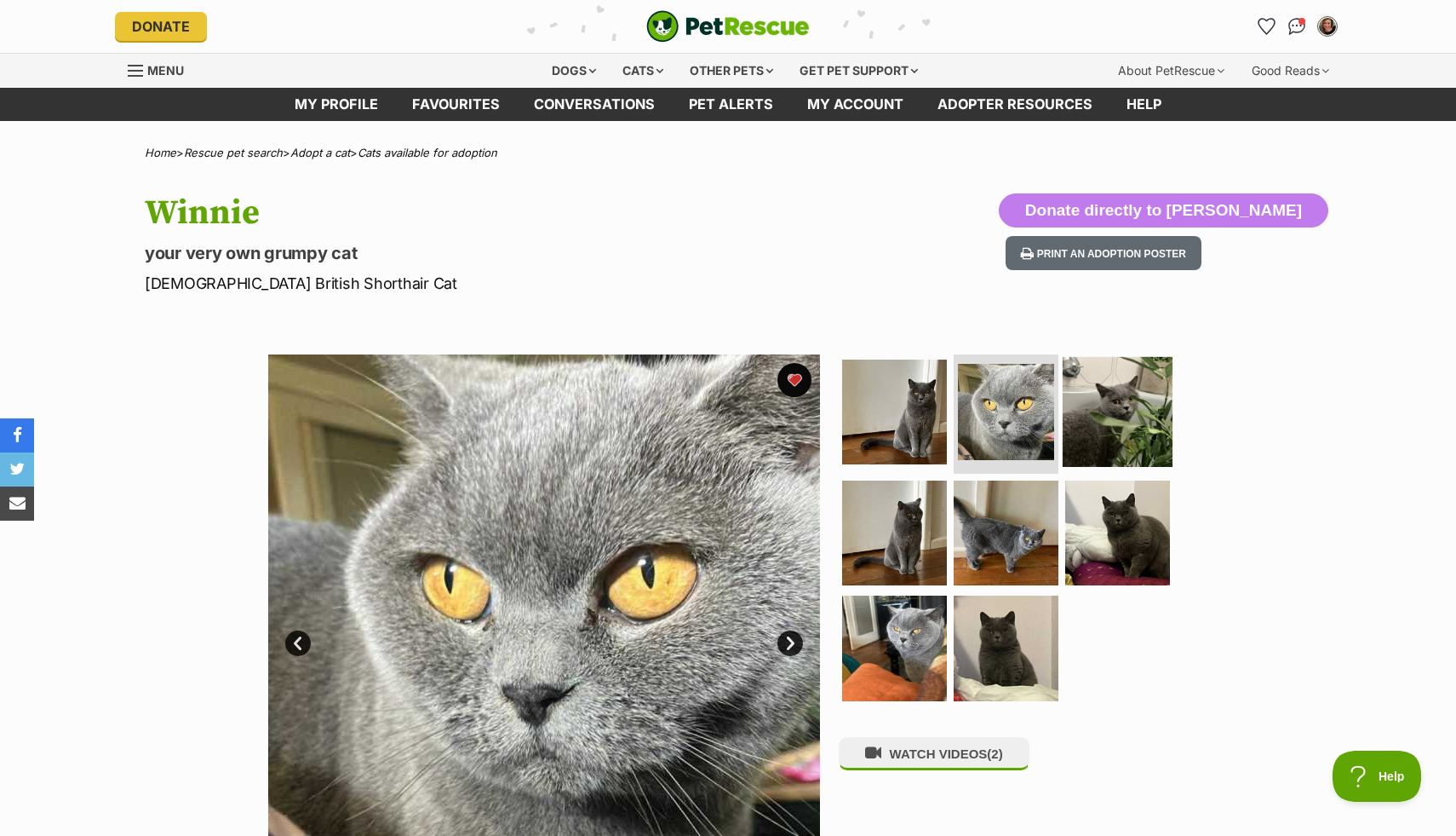
click at [1112, 410] on img at bounding box center [1117, 411] width 109 height 109
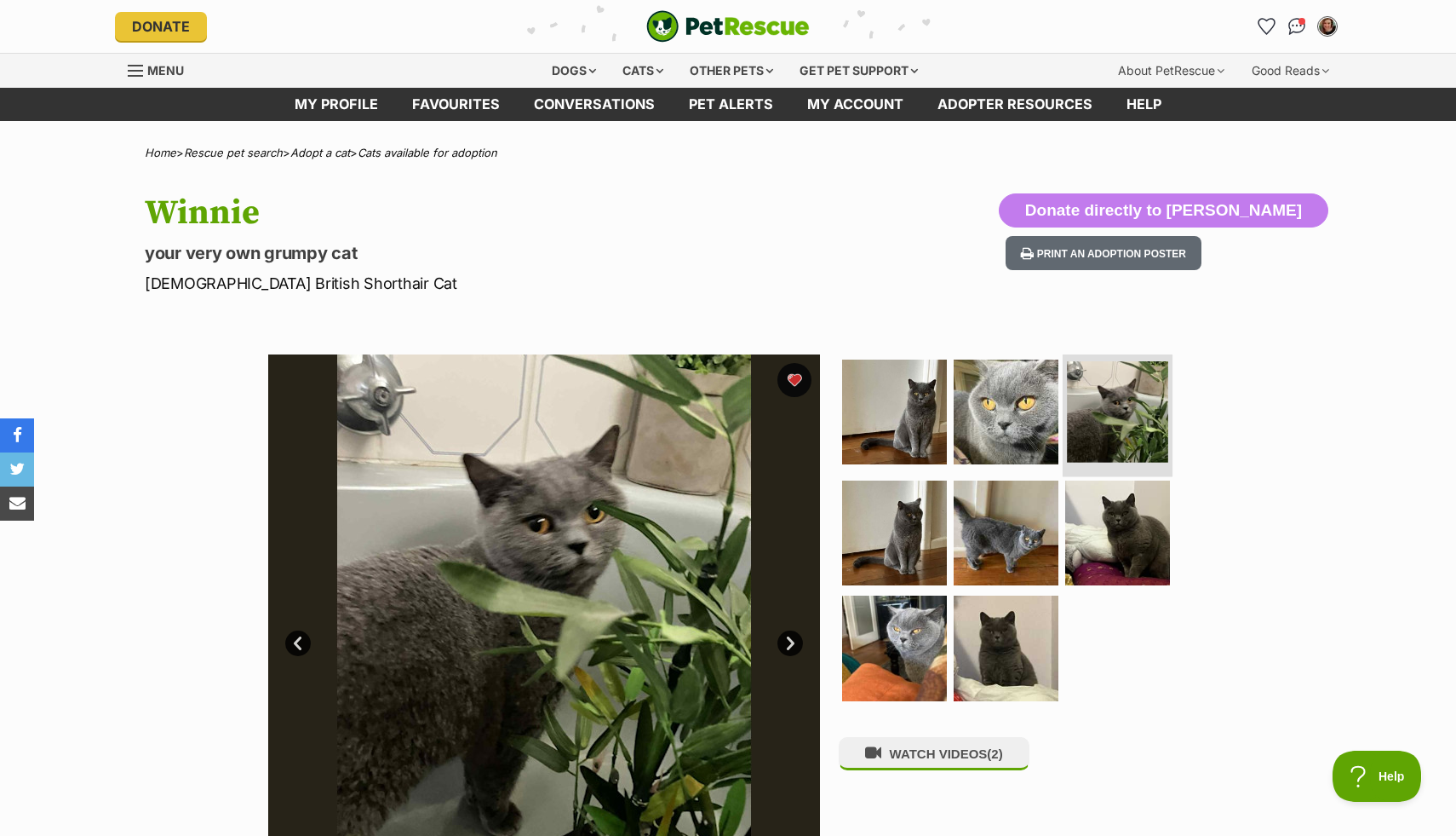
click at [1106, 461] on link at bounding box center [1117, 457] width 101 height 19
click at [1103, 512] on img at bounding box center [1117, 531] width 109 height 109
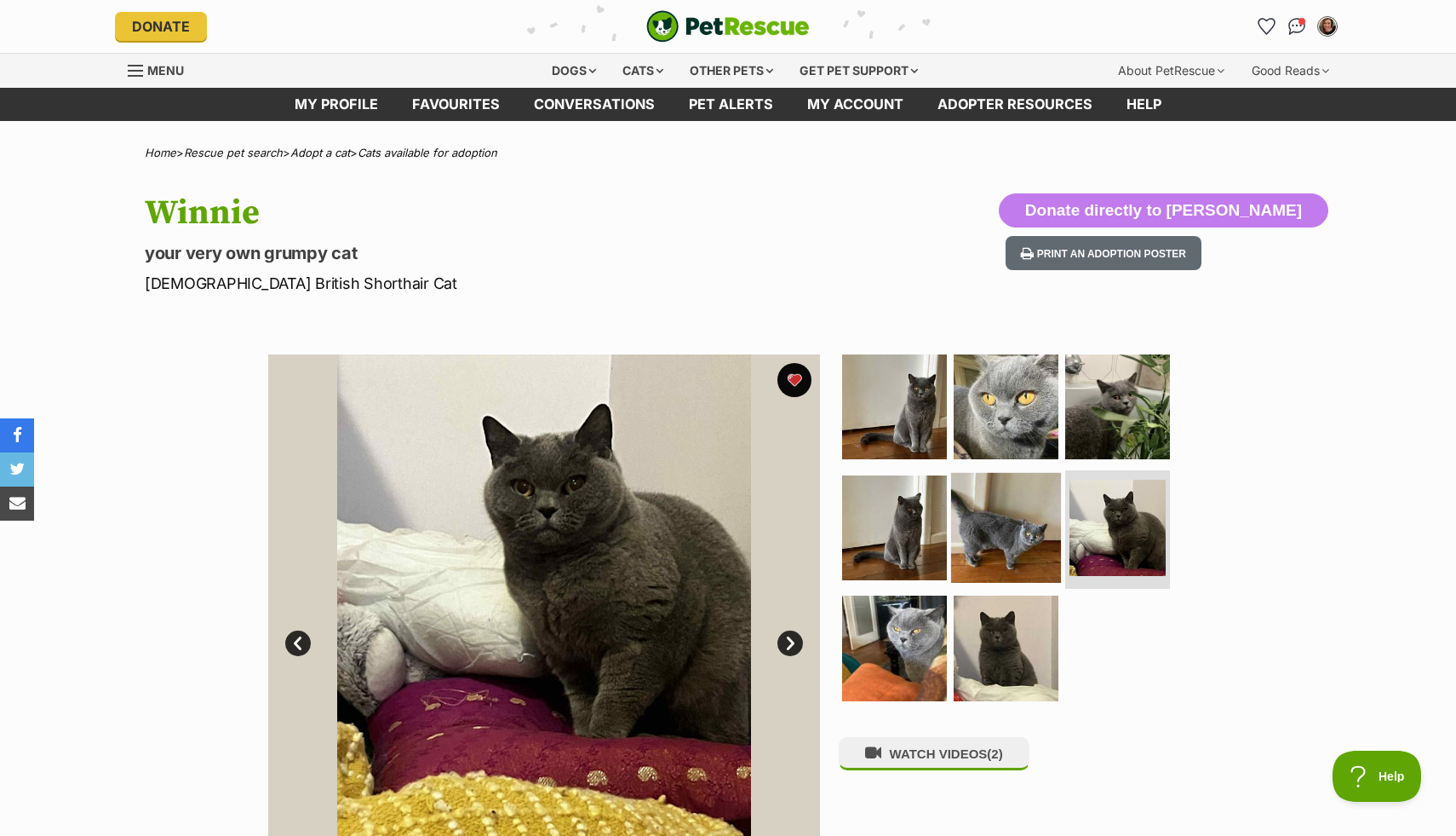
click at [1028, 527] on img at bounding box center [1005, 527] width 109 height 109
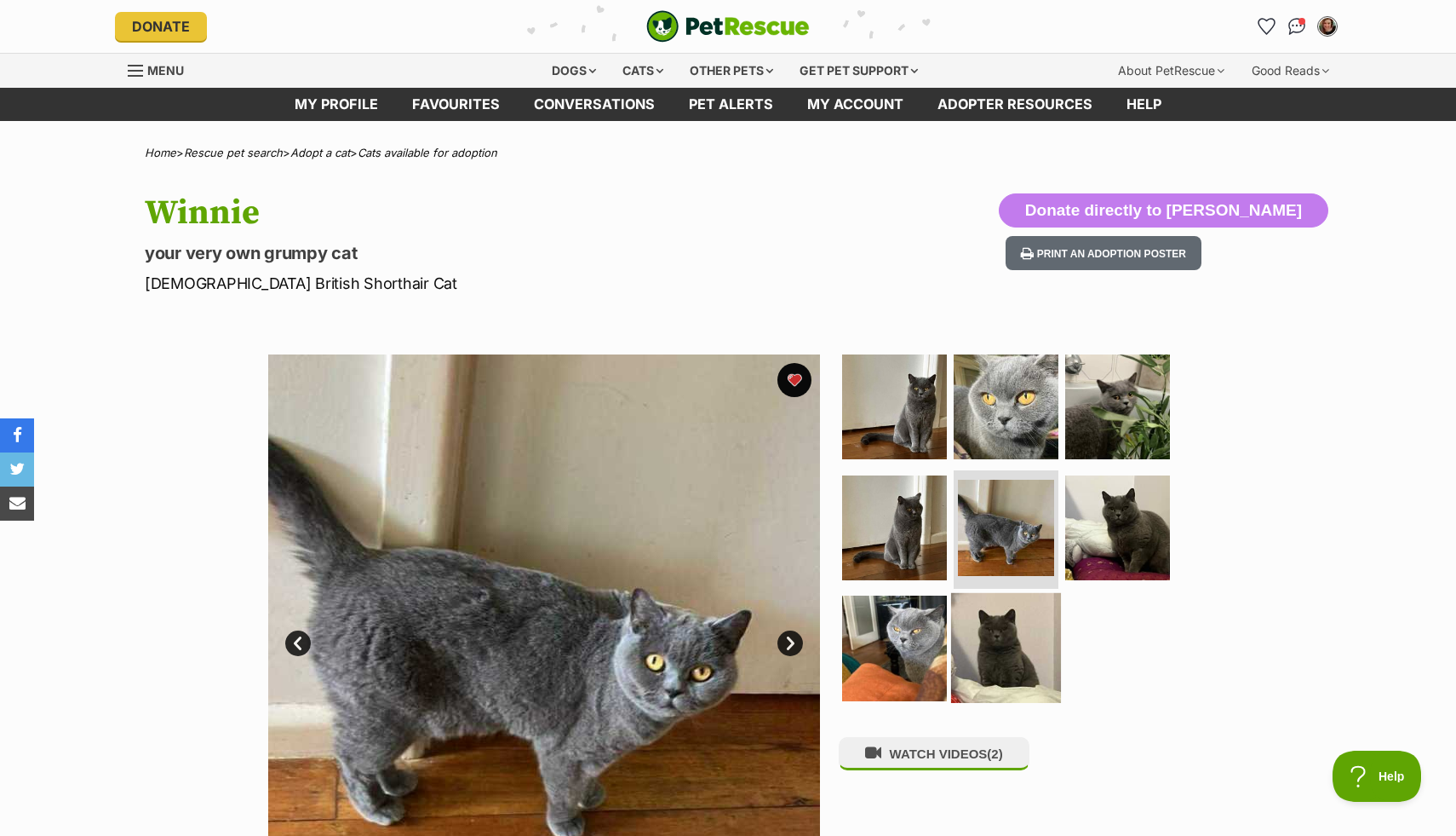
click at [992, 634] on img at bounding box center [1005, 647] width 109 height 109
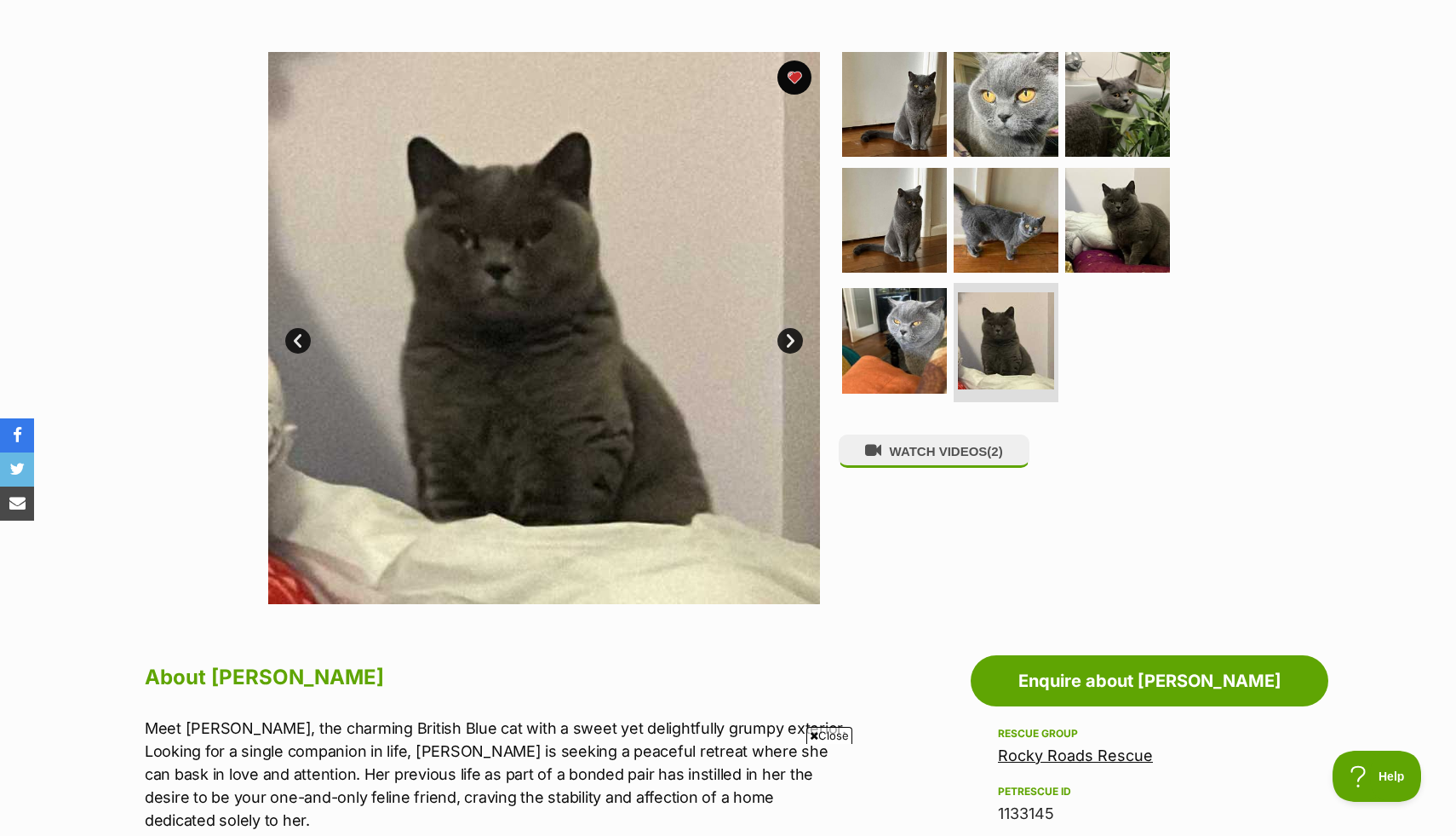
scroll to position [326, 0]
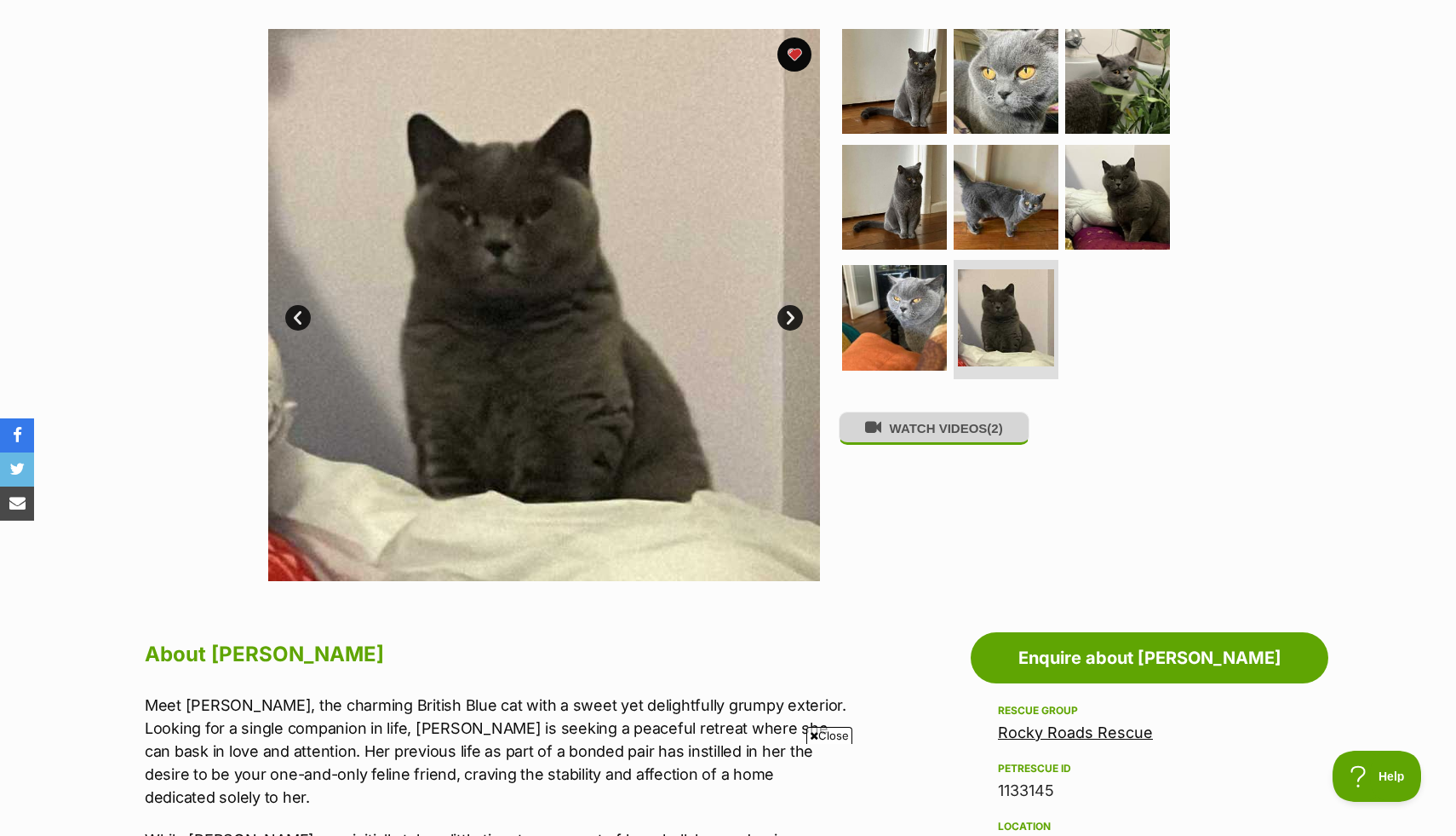
click at [968, 442] on button "WATCH VIDEOS (2)" at bounding box center [934, 428] width 190 height 33
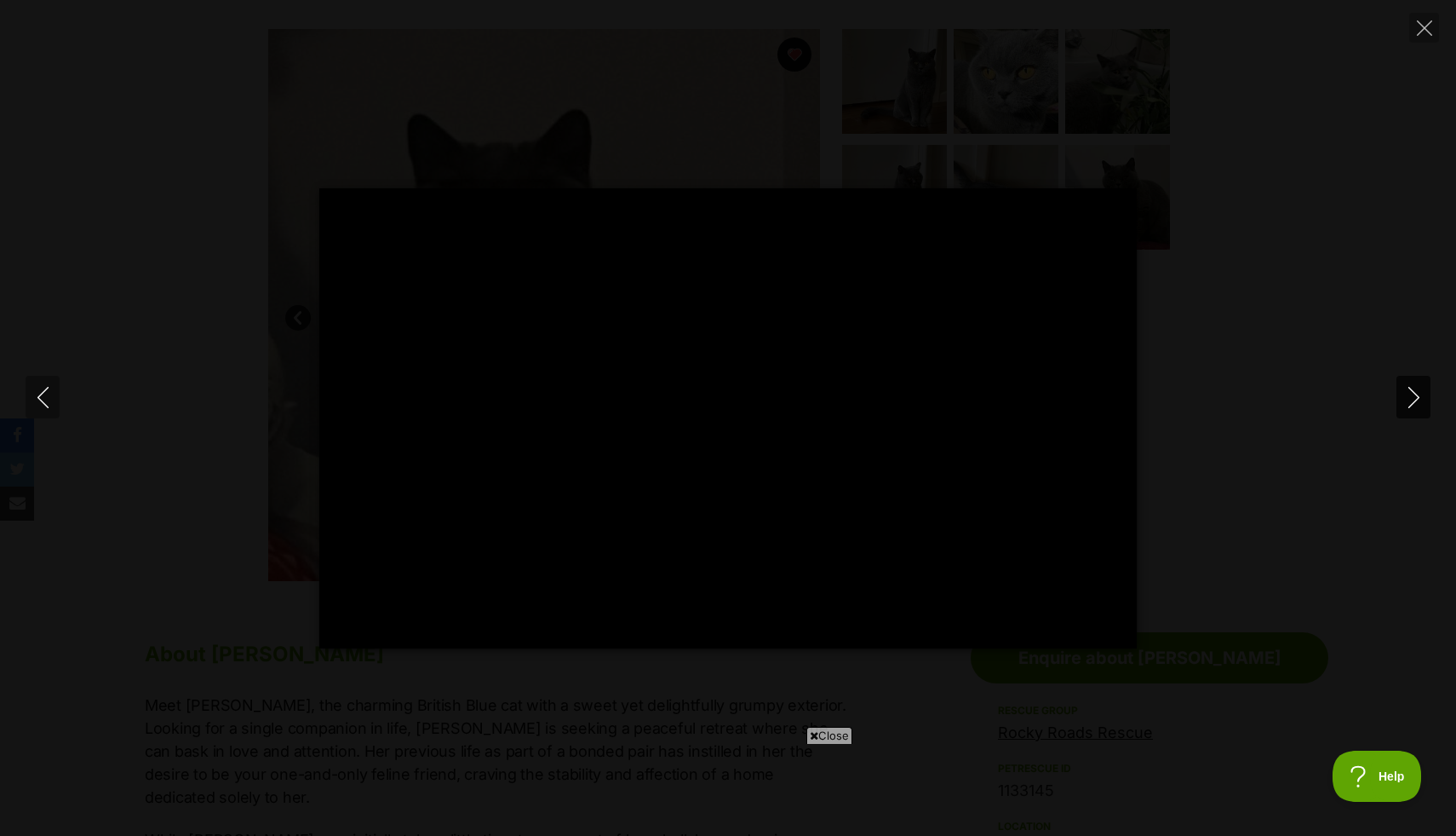
click at [1410, 397] on icon "Next" at bounding box center [1414, 397] width 21 height 21
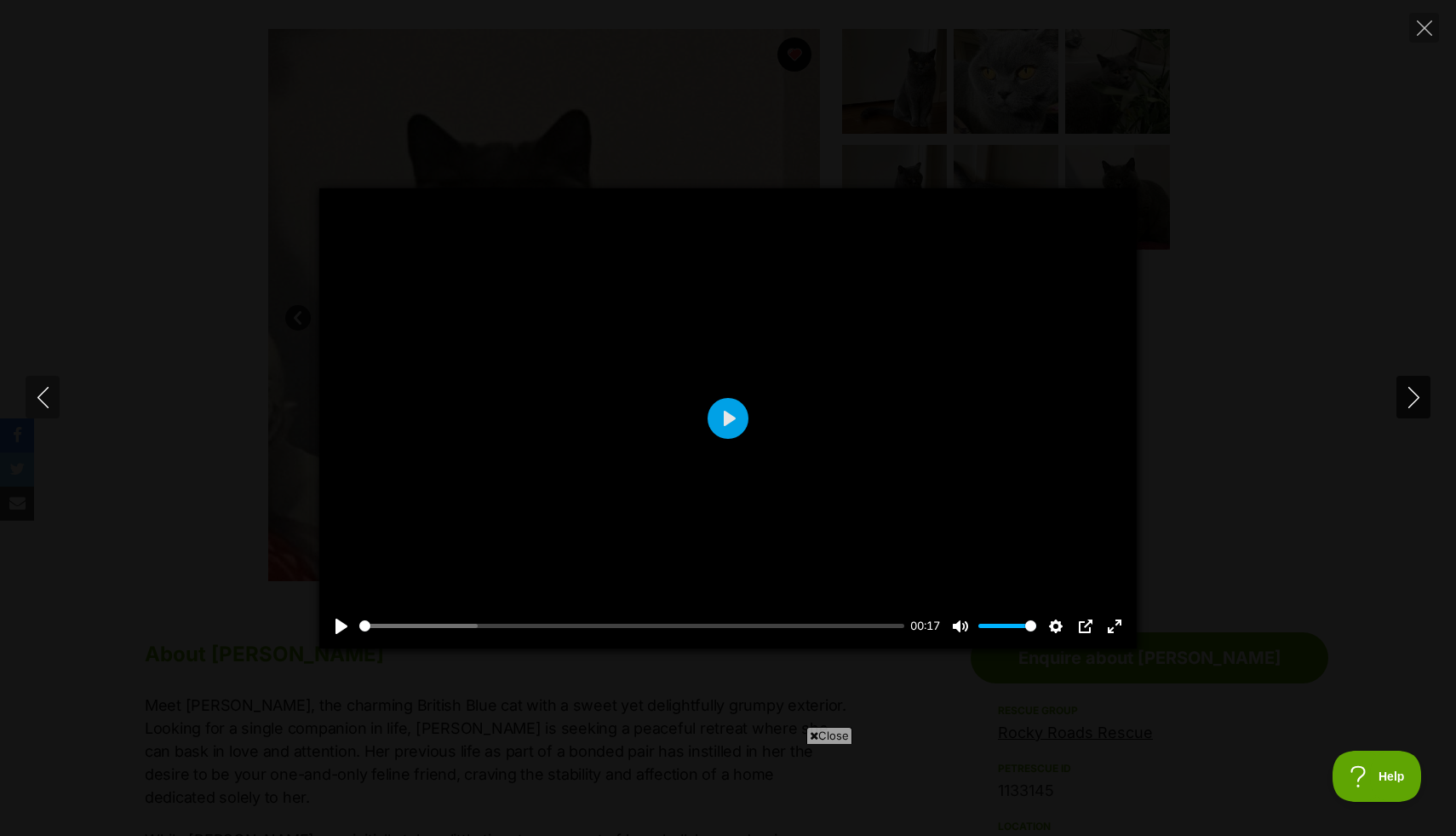
type input "96.31"
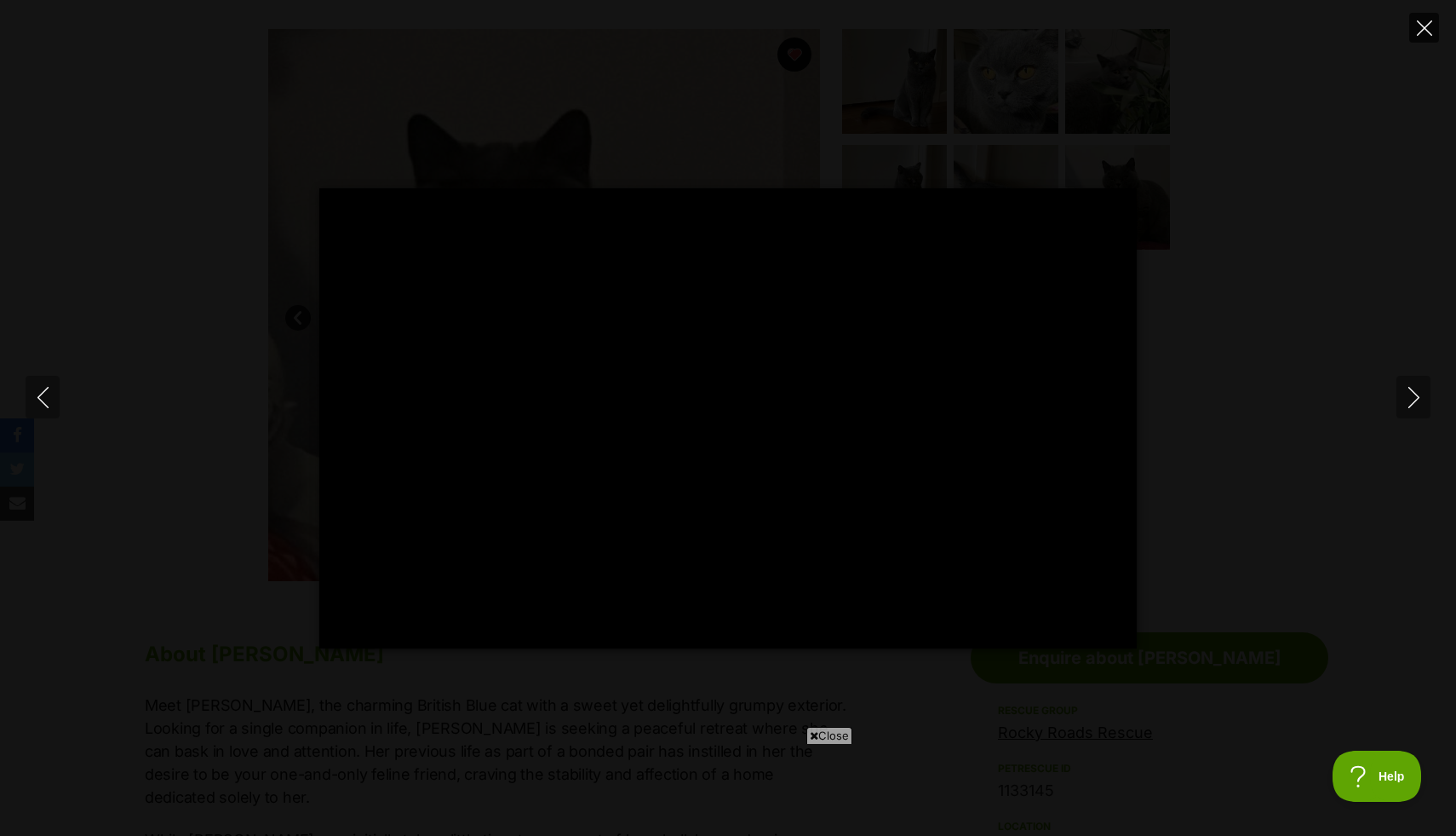
click at [1424, 39] on button "Close" at bounding box center [1424, 27] width 30 height 30
type input "8.62"
